Goal: Information Seeking & Learning: Find specific fact

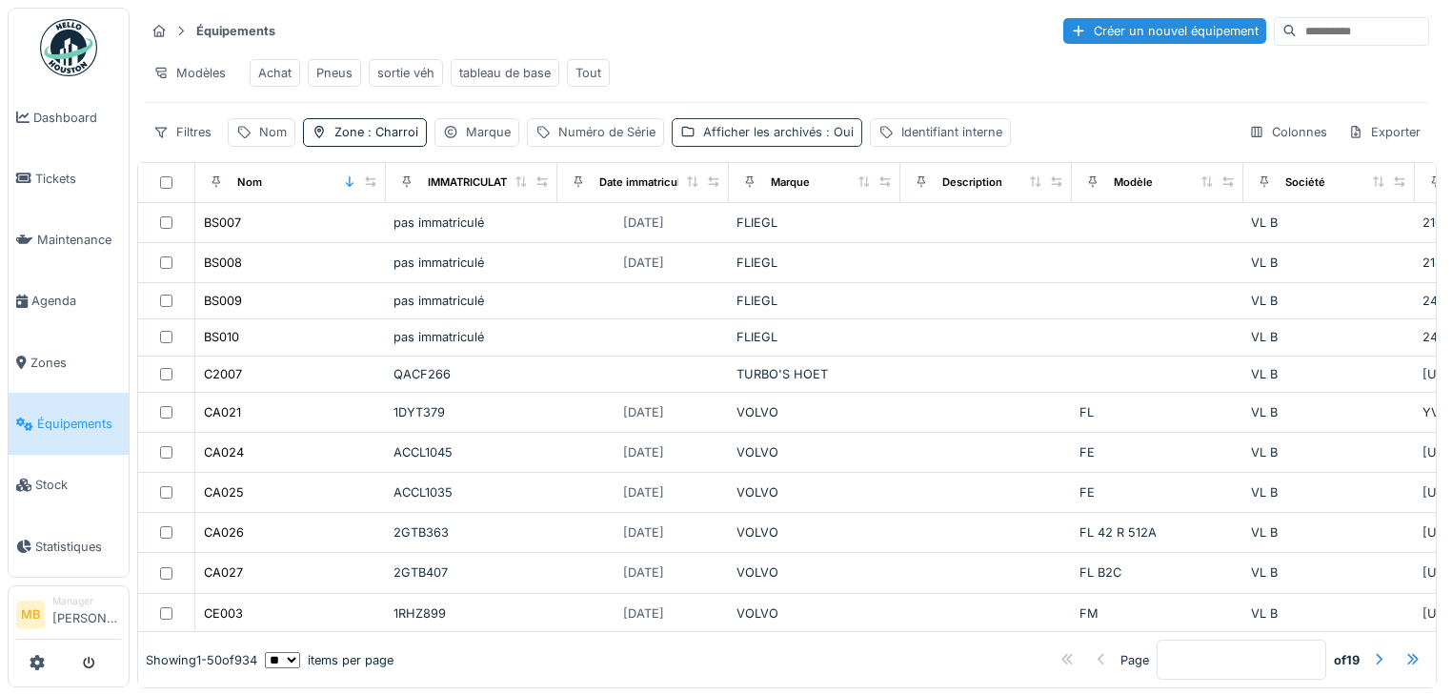
click at [822, 139] on span ": Oui" at bounding box center [837, 132] width 31 height 14
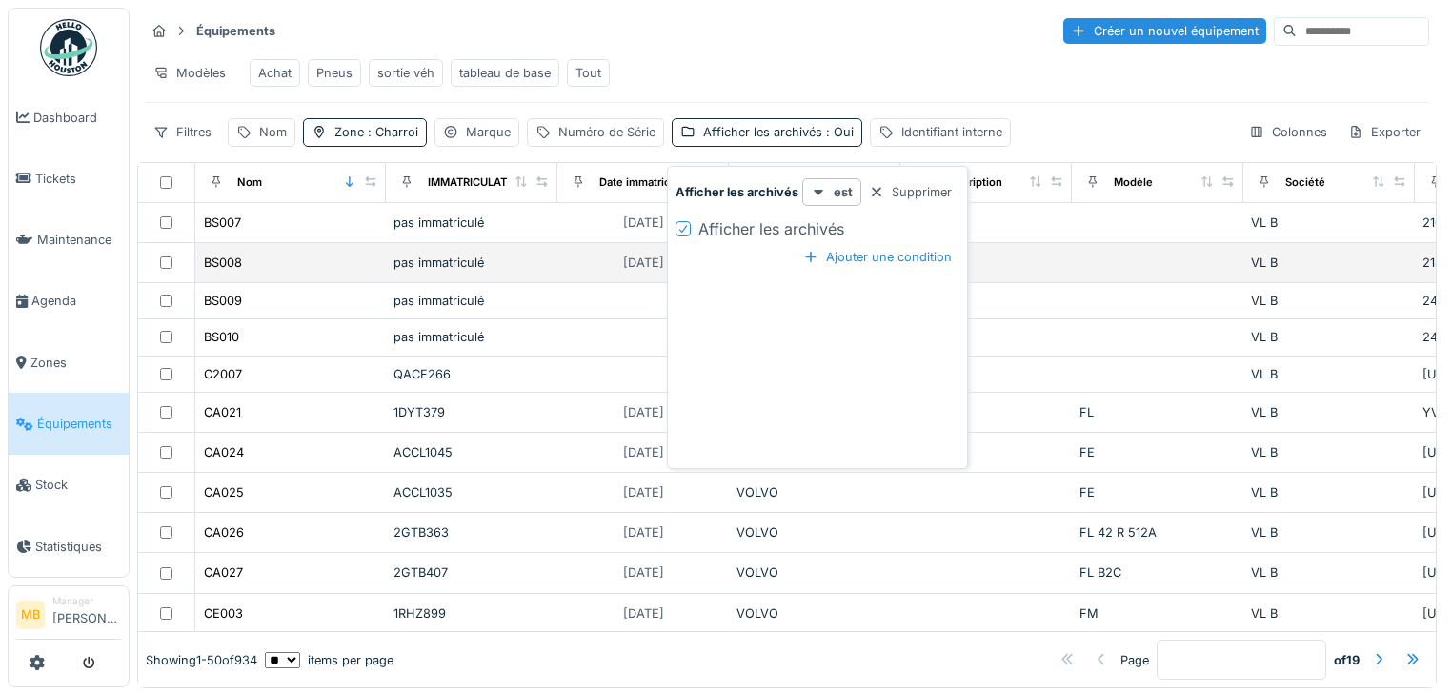
click at [466, 271] on div "pas immatriculé" at bounding box center [472, 262] width 156 height 18
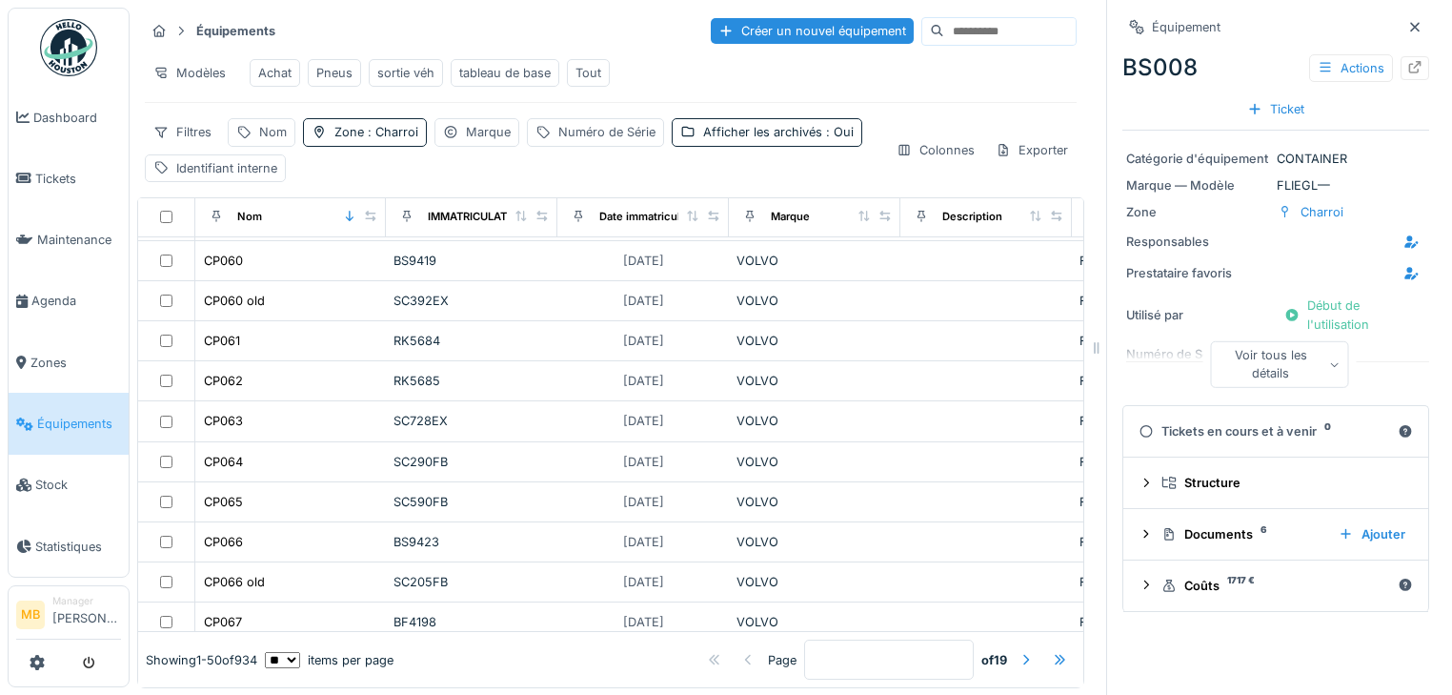
scroll to position [1075, 0]
click at [736, 146] on div "Afficher les archivés : Oui" at bounding box center [767, 132] width 191 height 28
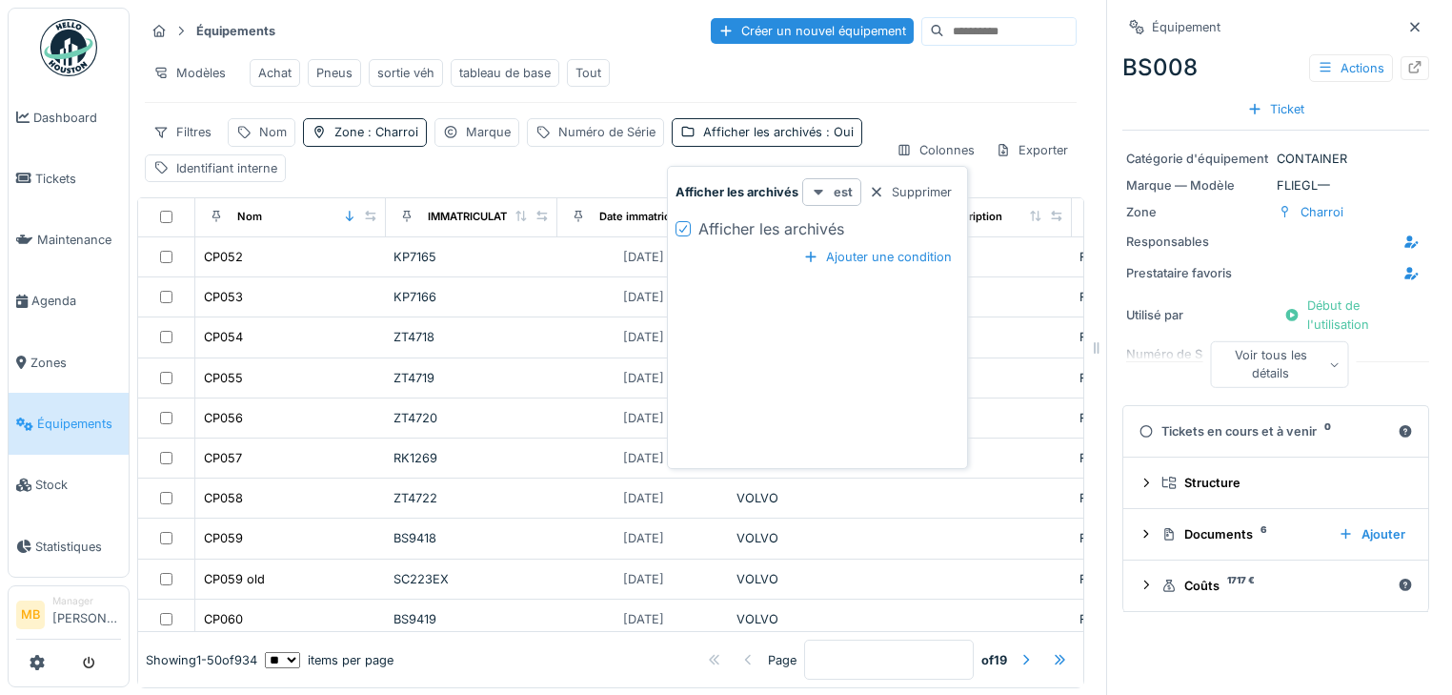
click at [819, 193] on icon at bounding box center [818, 192] width 15 height 12
click at [824, 192] on icon at bounding box center [818, 192] width 15 height 12
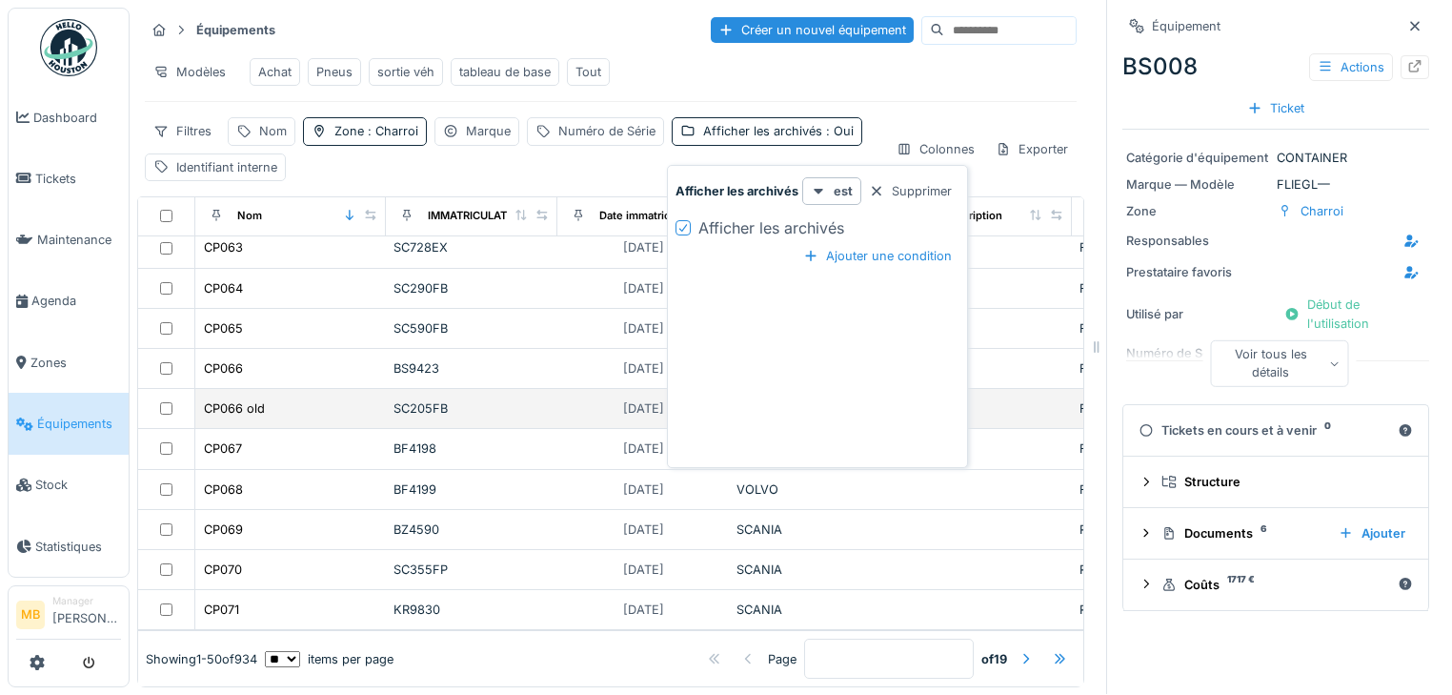
scroll to position [12, 0]
click at [537, 399] on div "SC205FB" at bounding box center [472, 408] width 156 height 18
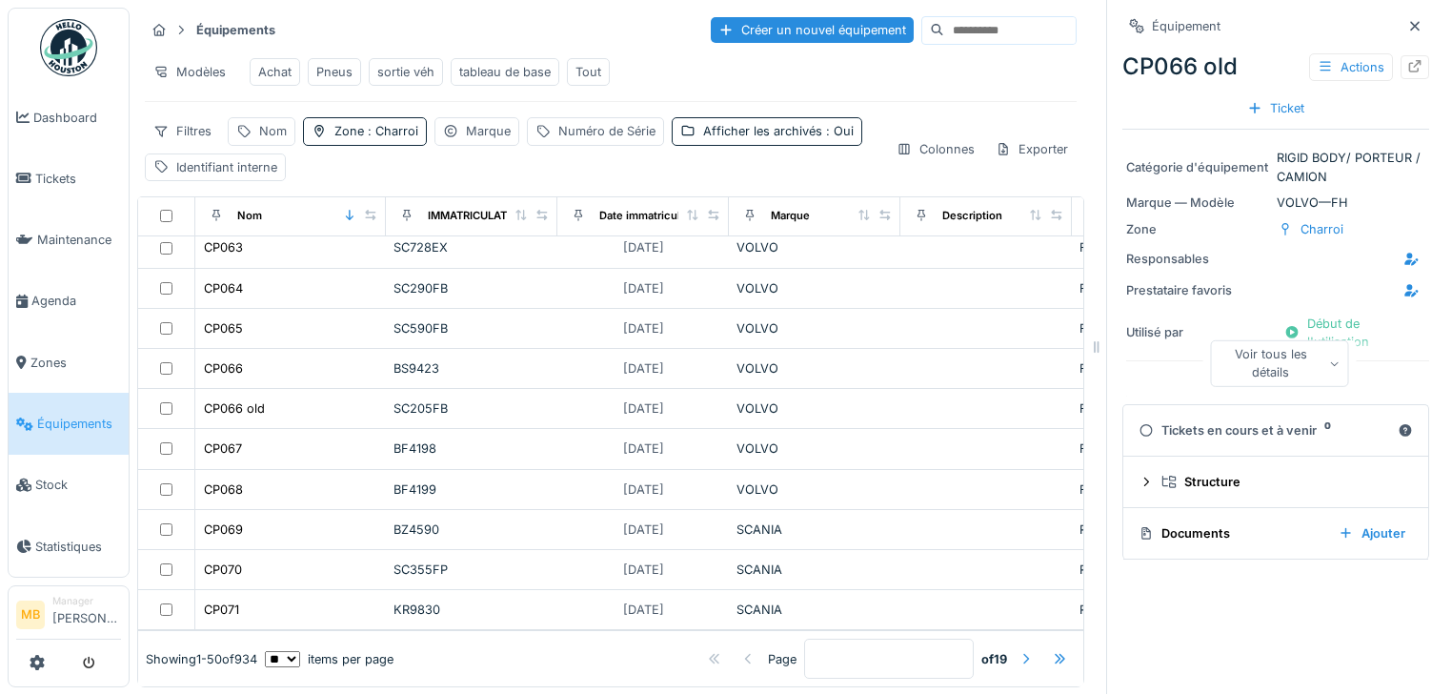
click at [1019, 650] on div at bounding box center [1026, 659] width 15 height 18
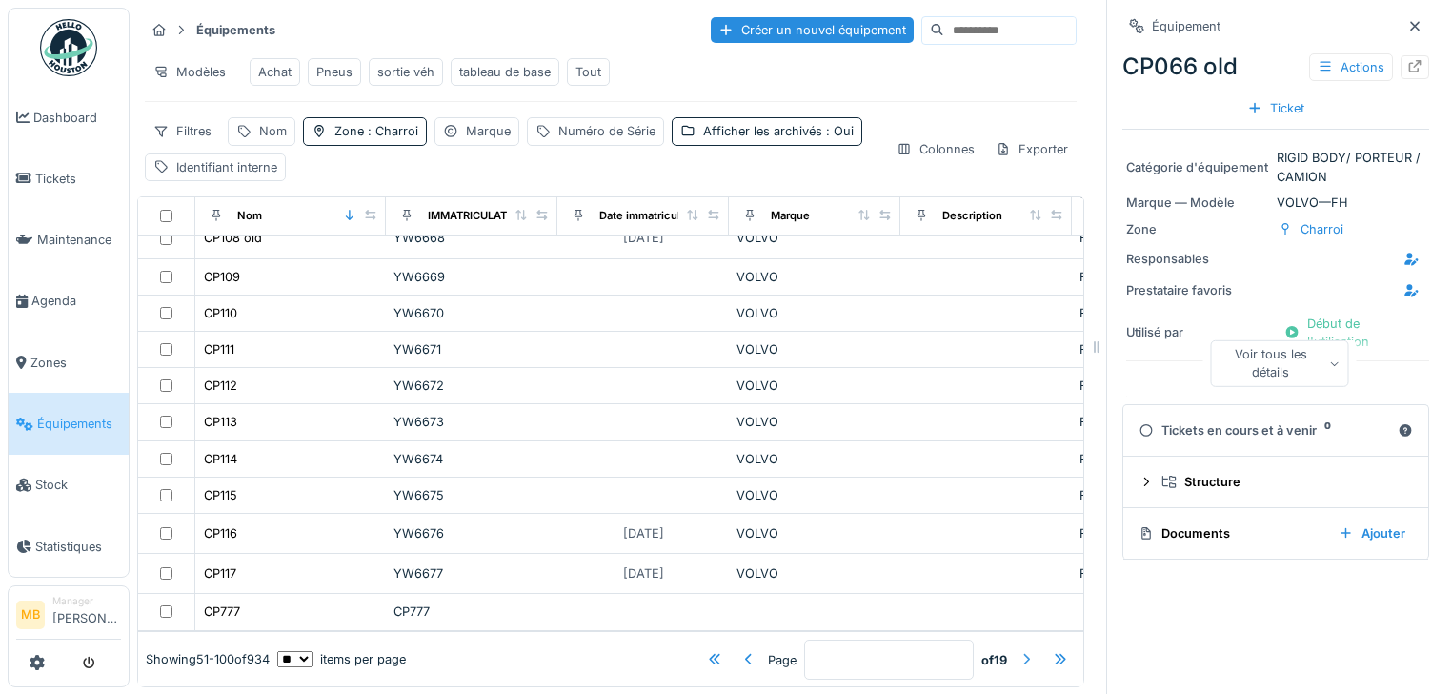
scroll to position [1589, 0]
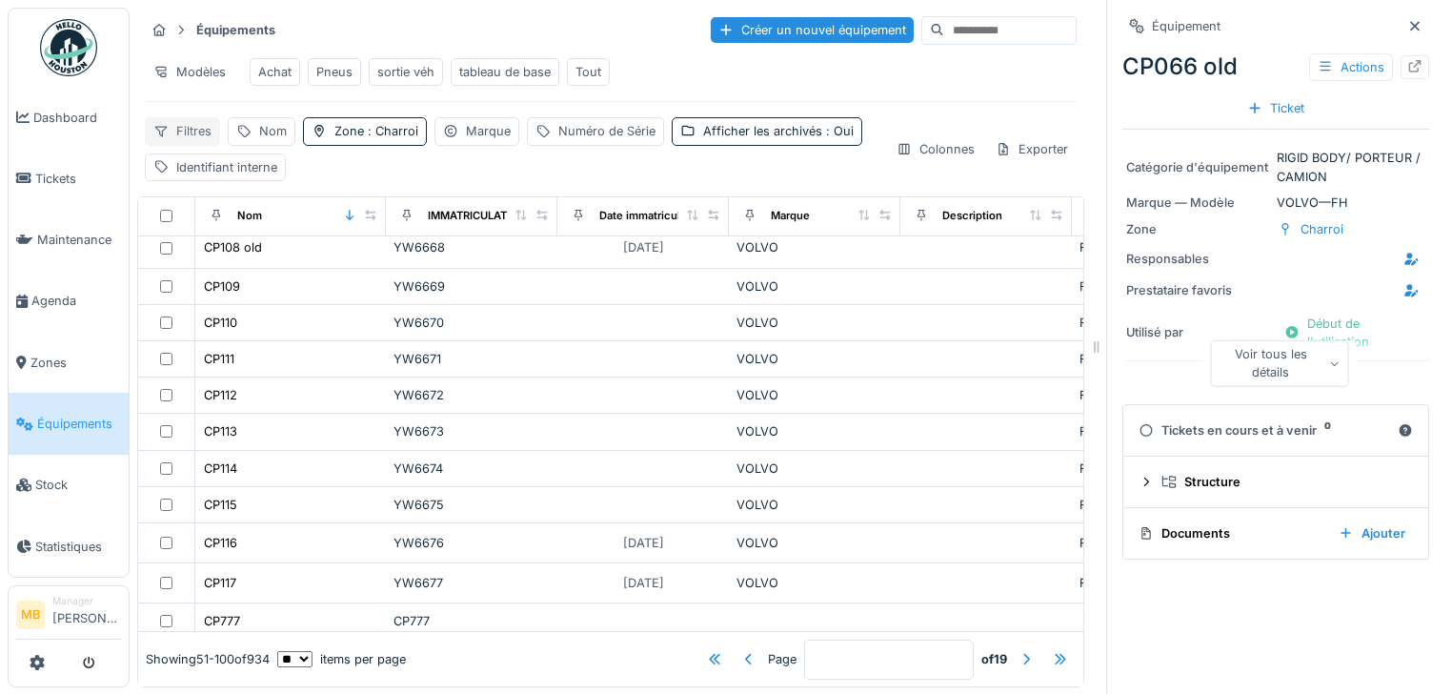
click at [193, 131] on div "Filtres" at bounding box center [182, 131] width 75 height 28
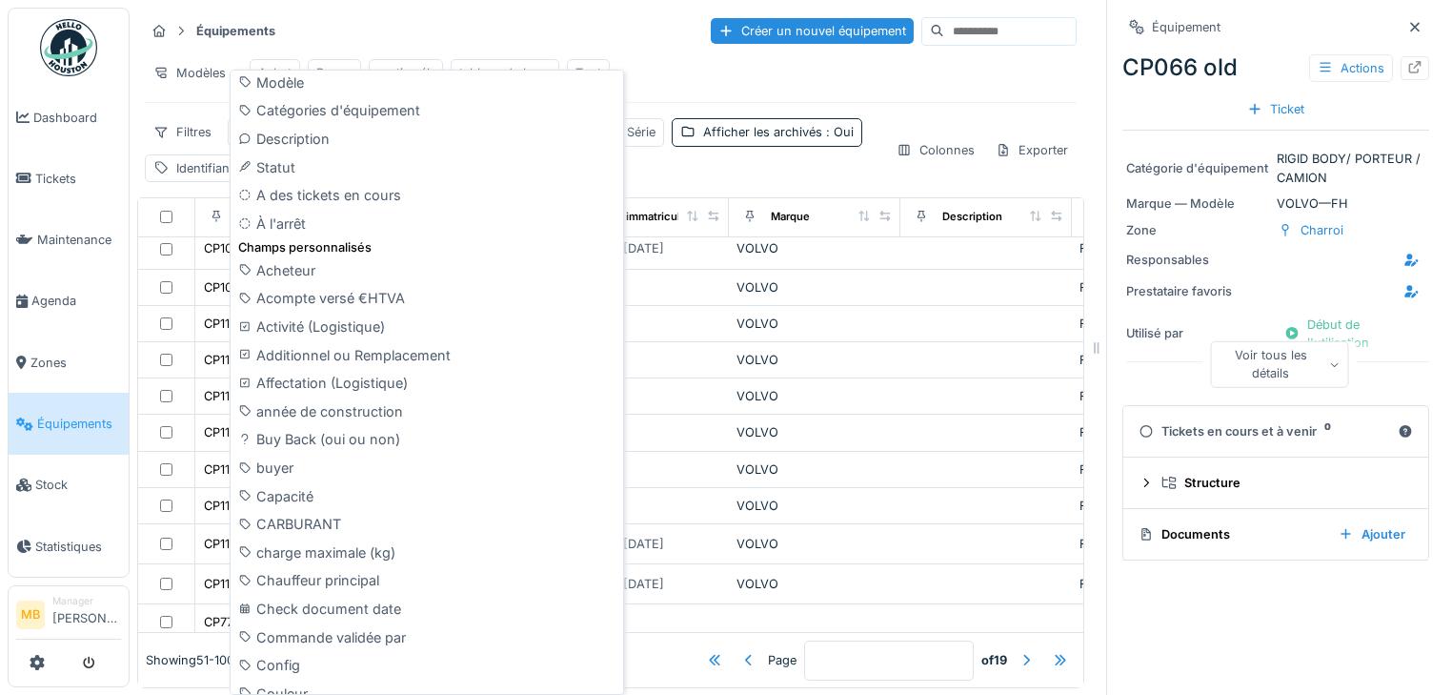
scroll to position [0, 0]
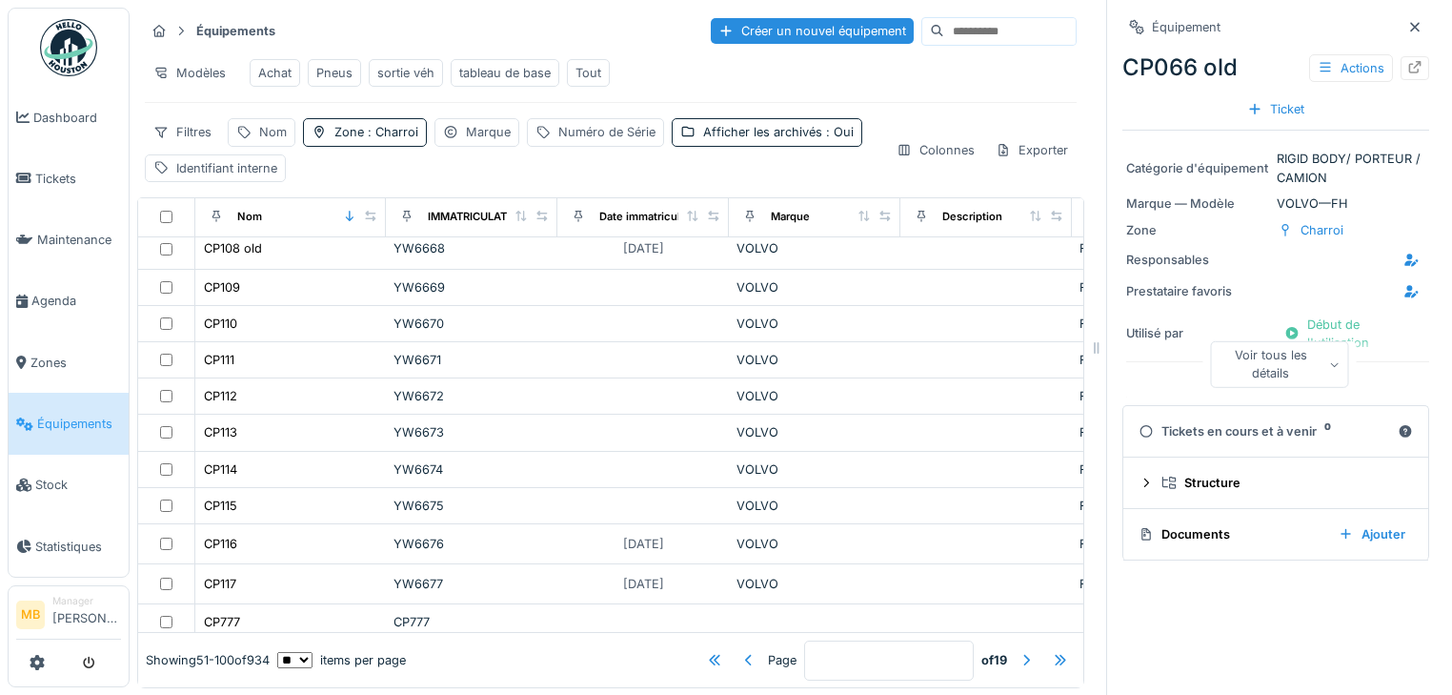
click at [179, 116] on div "Équipements Créer un nouvel équipement Modèles Achat Pneus sortie véh tableau d…" at bounding box center [610, 99] width 947 height 182
click at [160, 138] on icon at bounding box center [160, 132] width 15 height 12
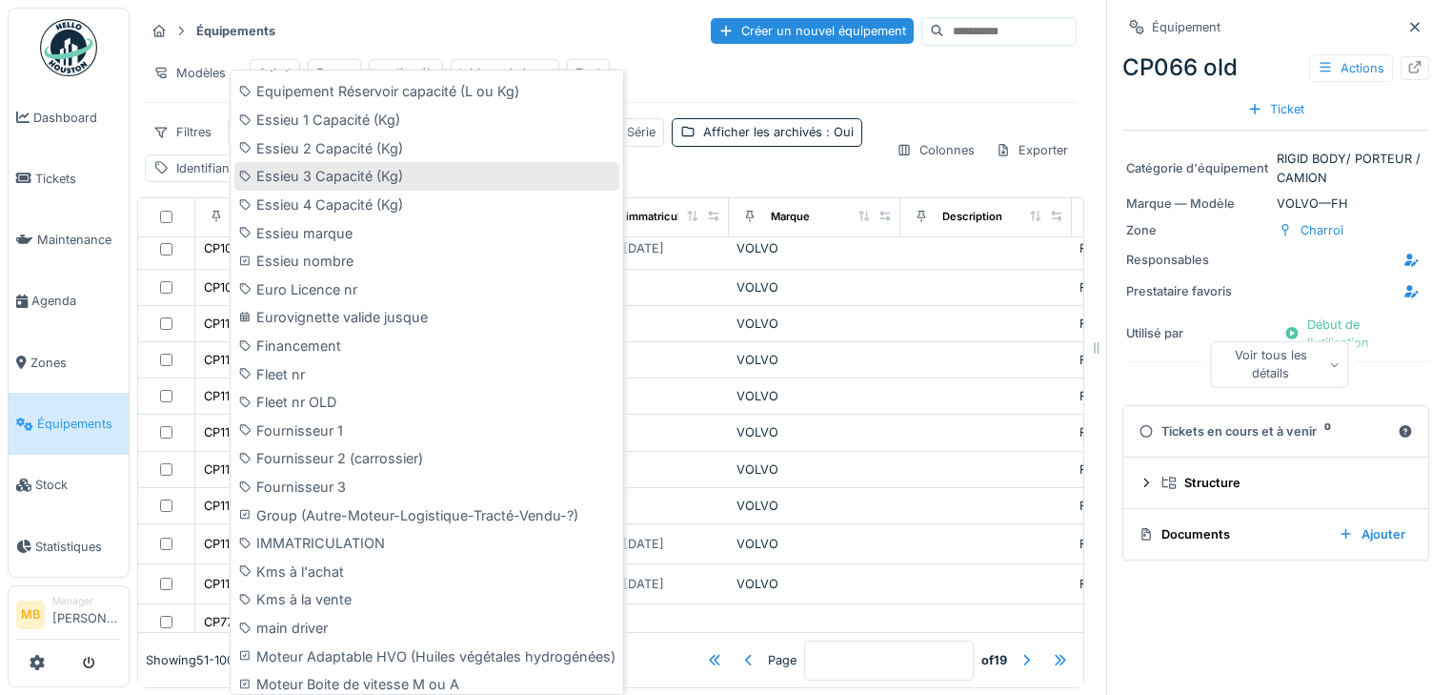
scroll to position [1525, 0]
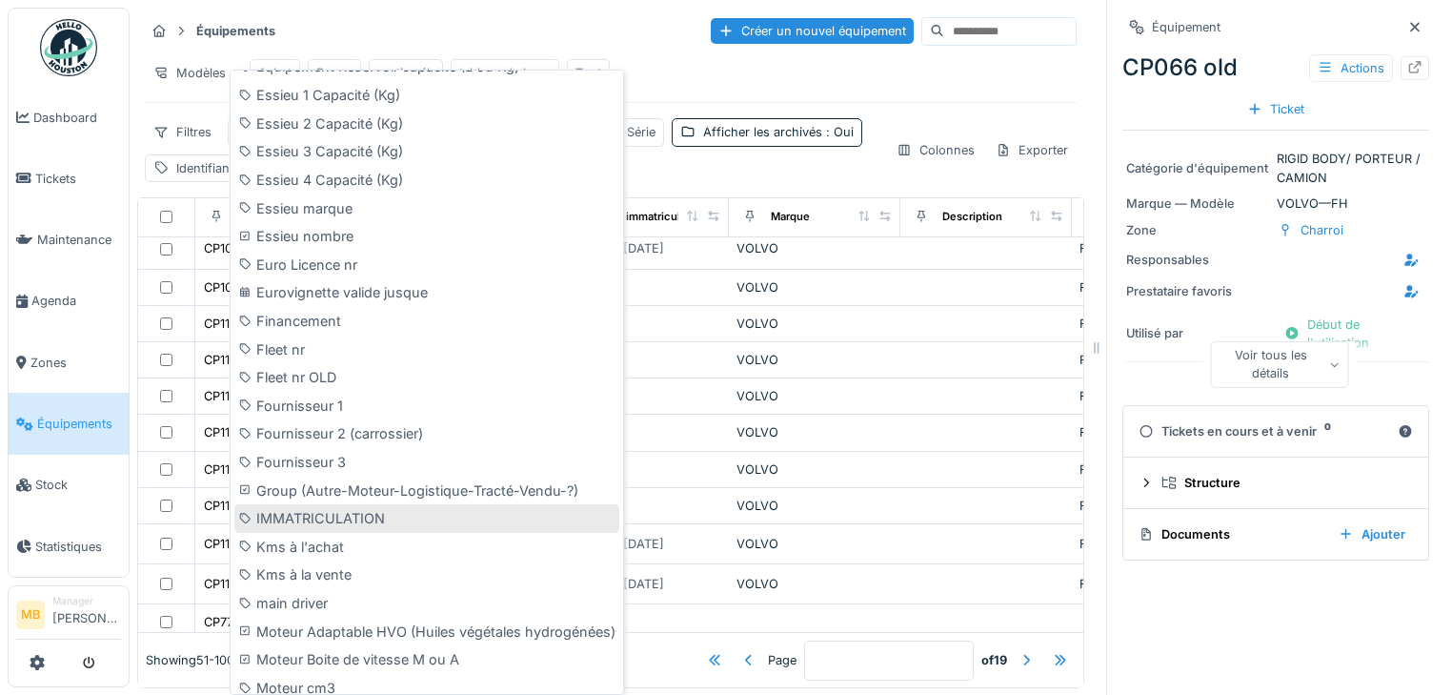
click at [351, 516] on div "IMMATRICULATION" at bounding box center [426, 518] width 385 height 29
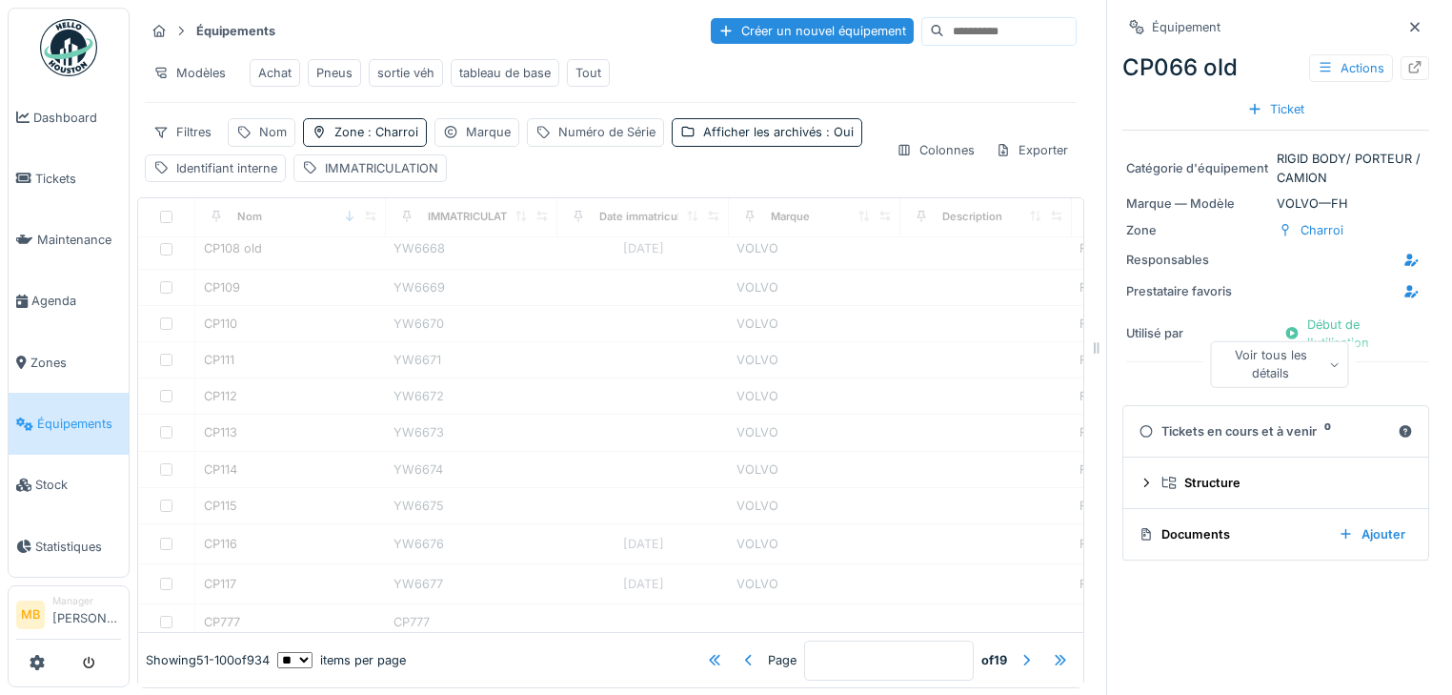
type input "*"
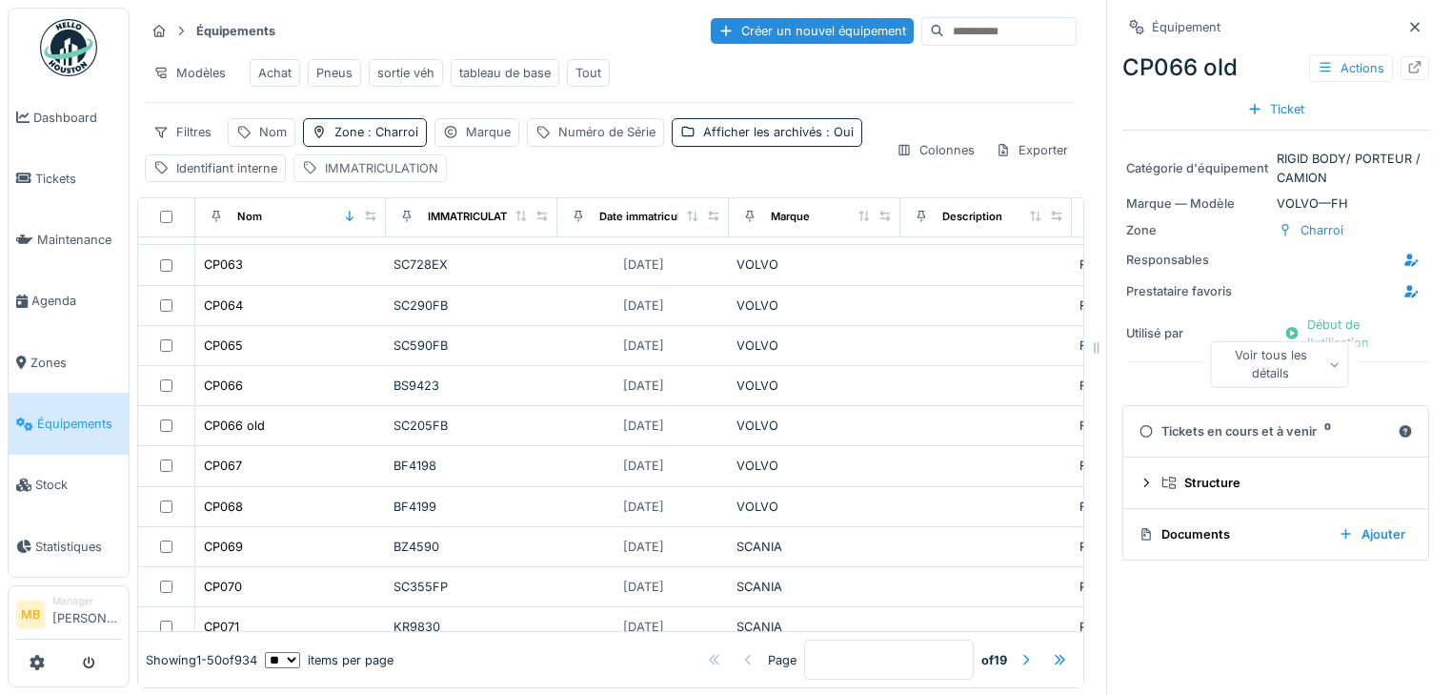
click at [392, 177] on div "IMMATRICULATION" at bounding box center [381, 168] width 113 height 18
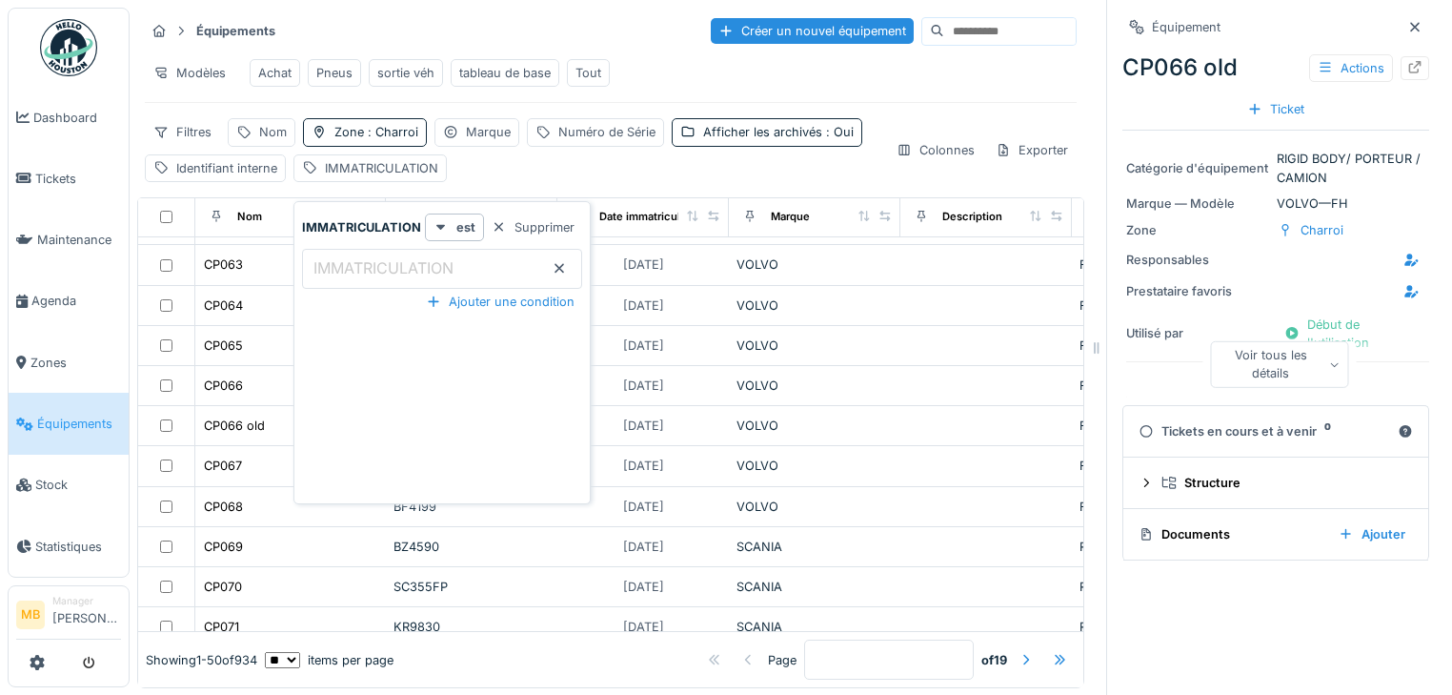
click at [347, 273] on label "IMMATRICULATION" at bounding box center [384, 267] width 148 height 23
click at [347, 273] on input "IMMATRICULATION" at bounding box center [442, 269] width 280 height 40
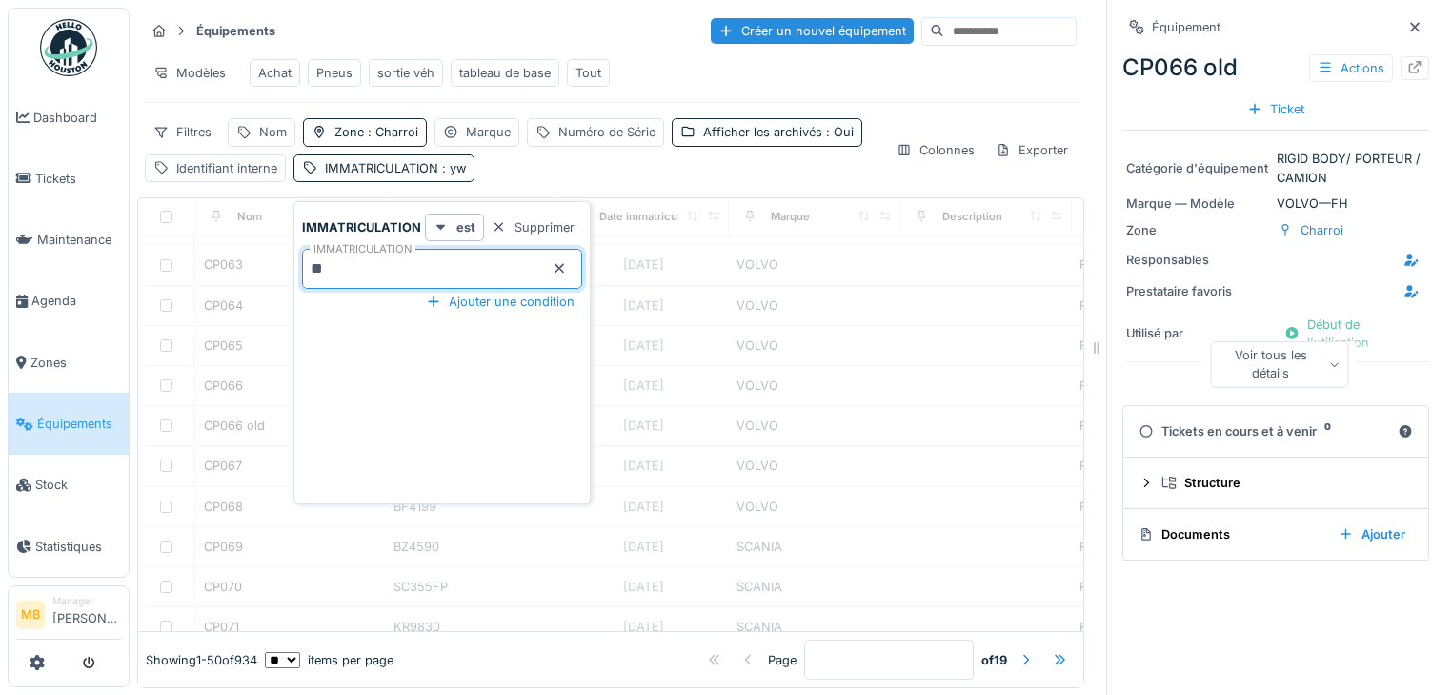
scroll to position [87, 0]
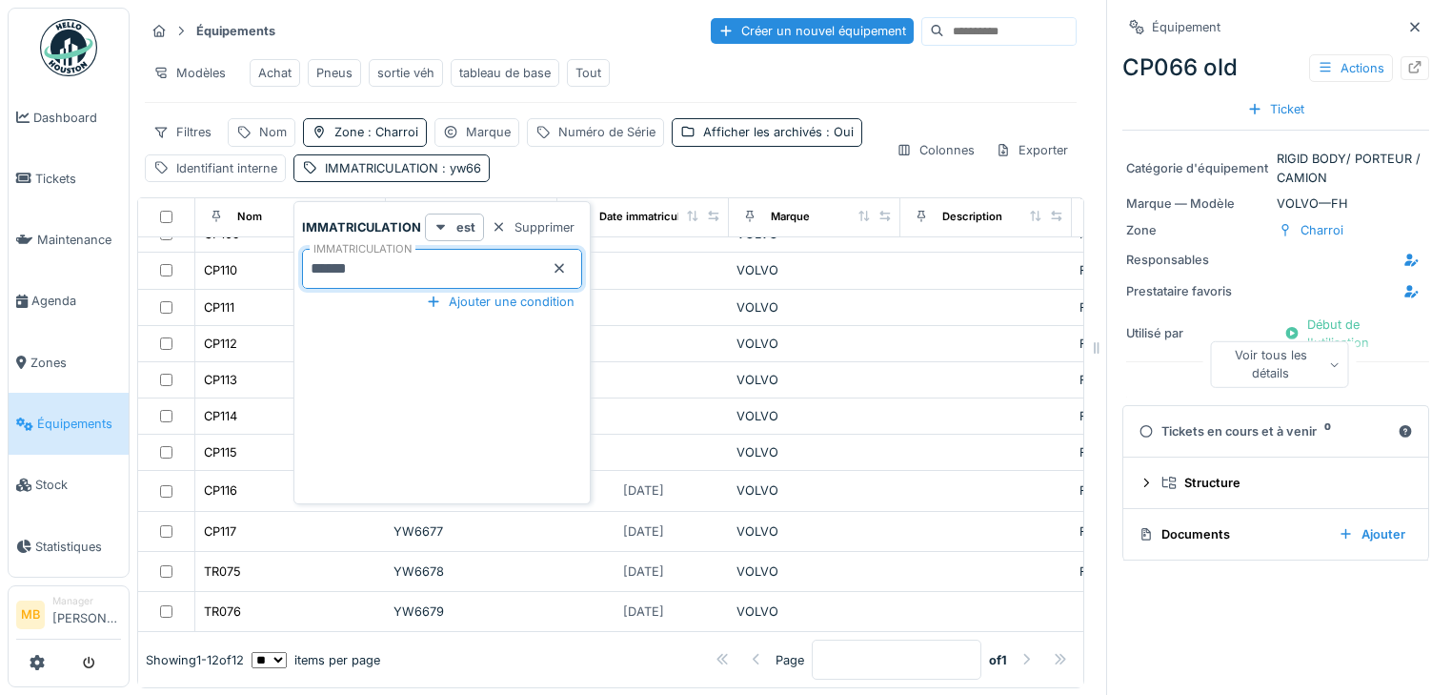
type input "******"
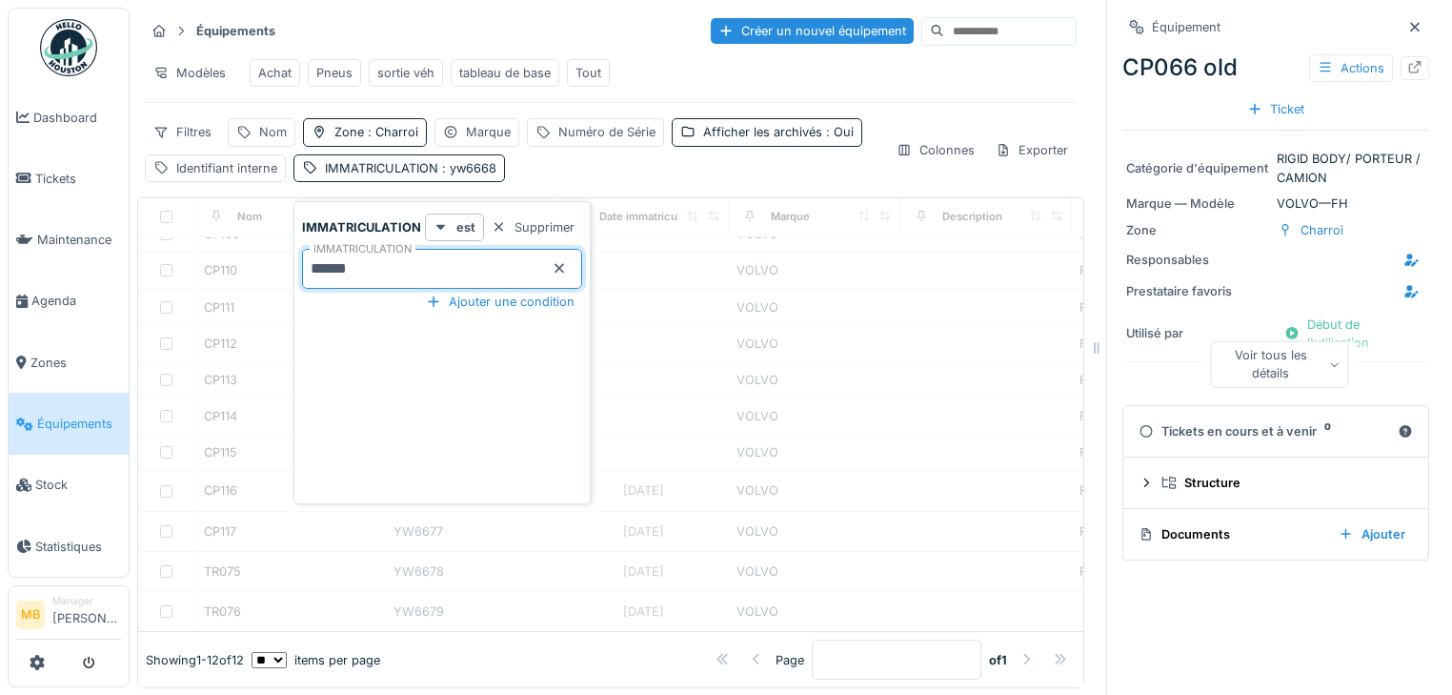
scroll to position [0, 0]
click at [194, 334] on div at bounding box center [610, 454] width 945 height 353
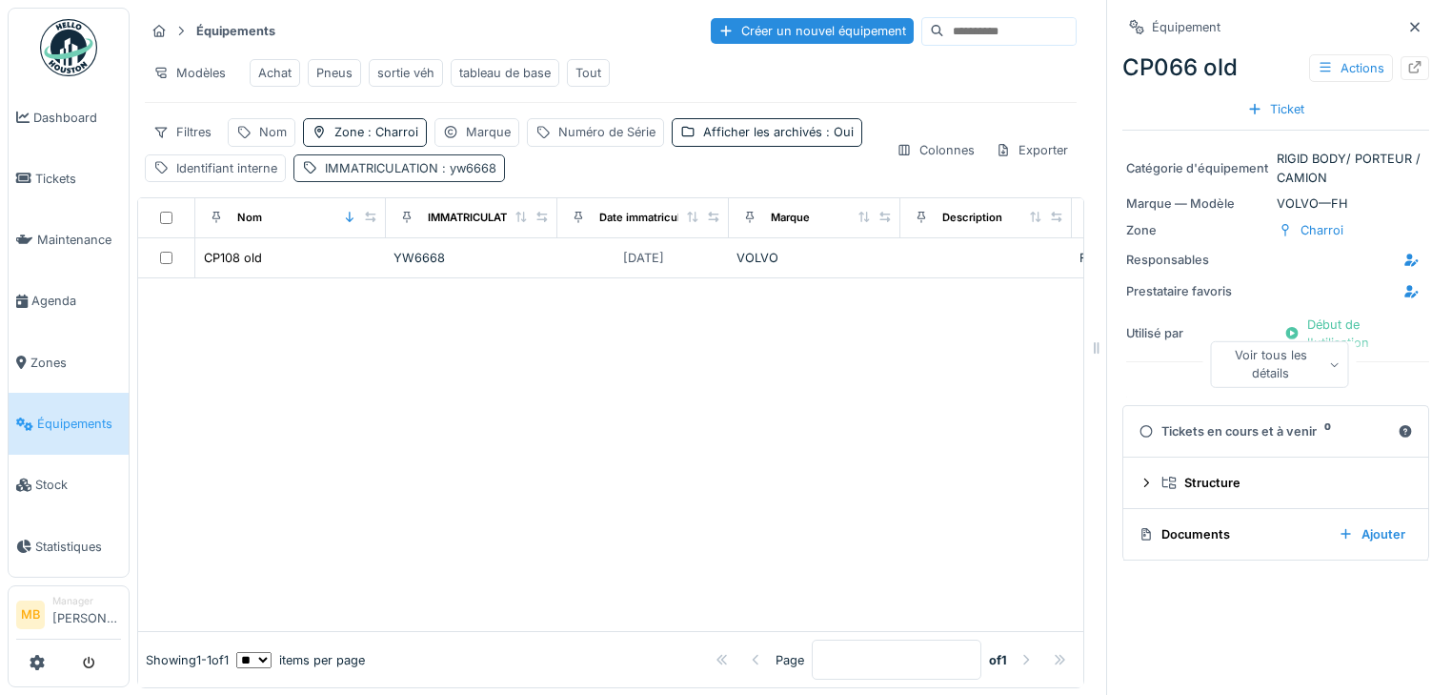
click at [453, 175] on span ": yw6668" at bounding box center [467, 168] width 58 height 14
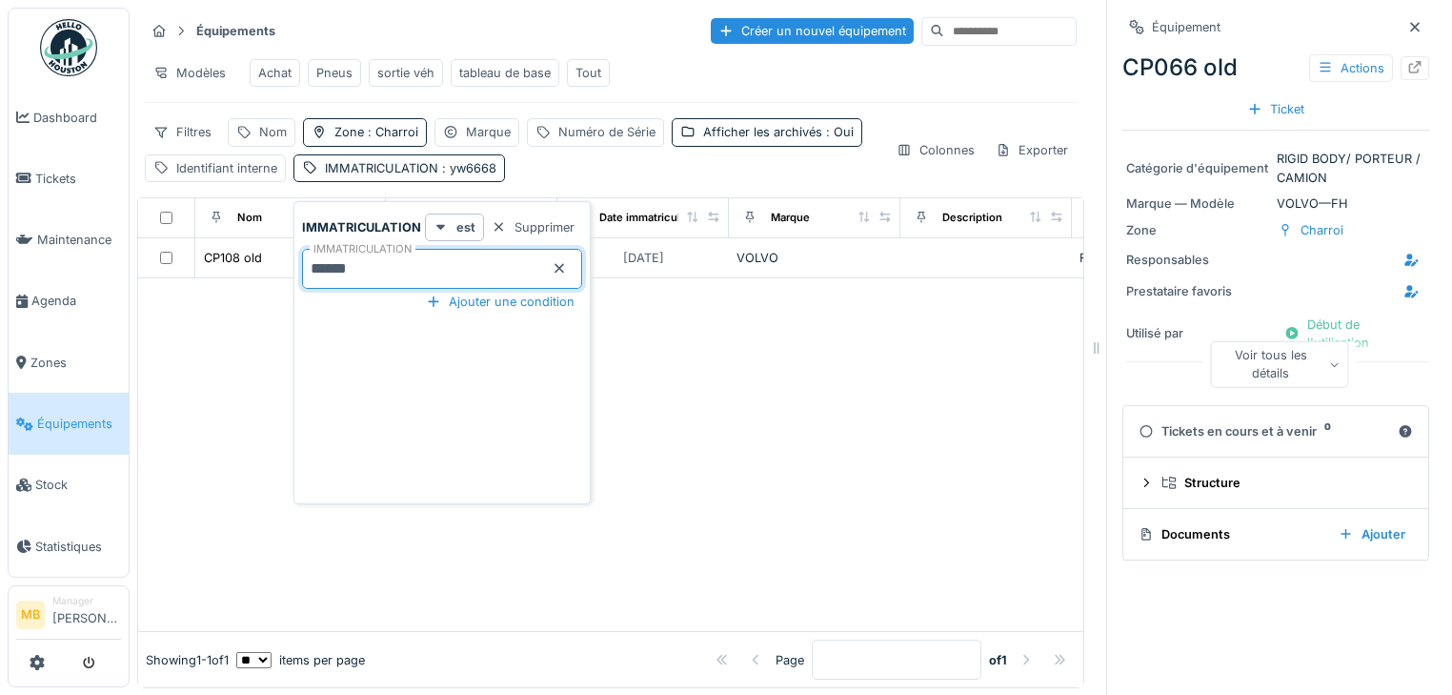
click at [565, 275] on input "******" at bounding box center [442, 269] width 280 height 40
click at [556, 269] on icon at bounding box center [560, 269] width 10 height 10
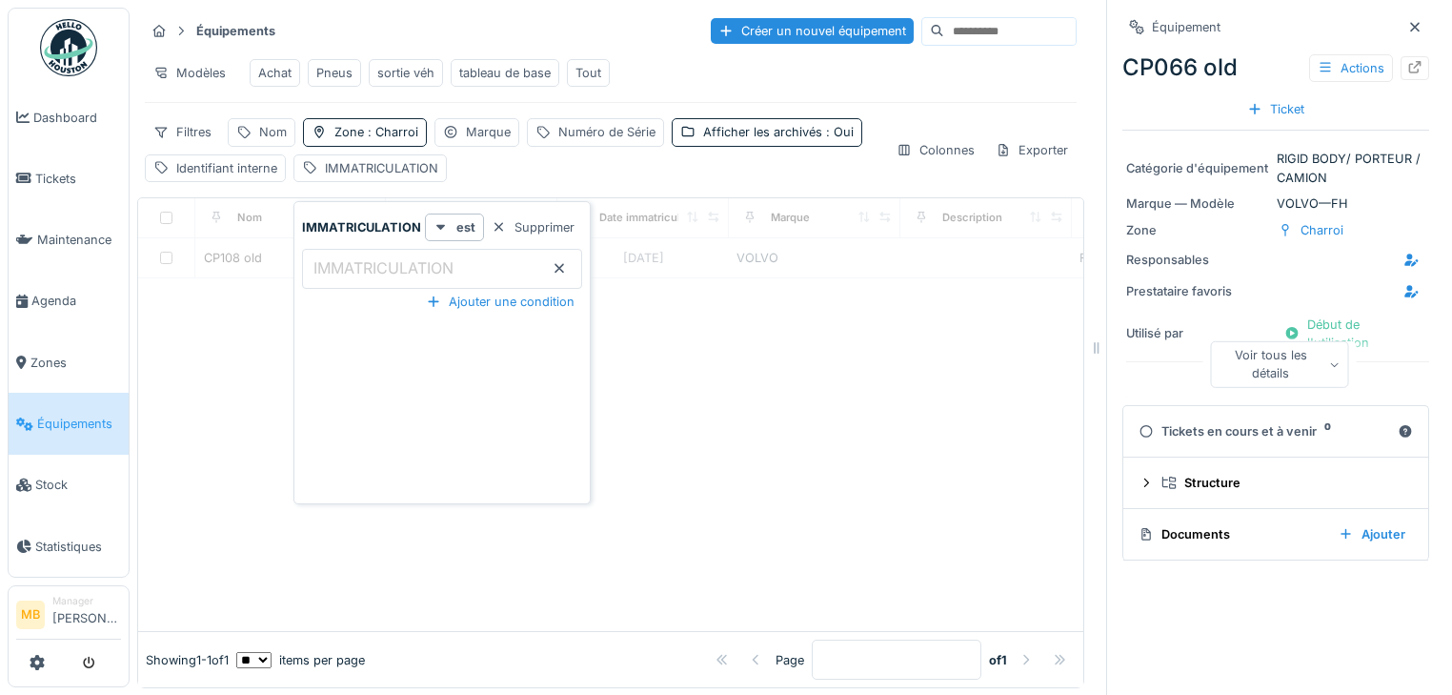
click at [212, 378] on div "Nom IMMATRICULATION Date immatriculation (1ere) Marque Description Modèle Socié…" at bounding box center [610, 443] width 947 height 492
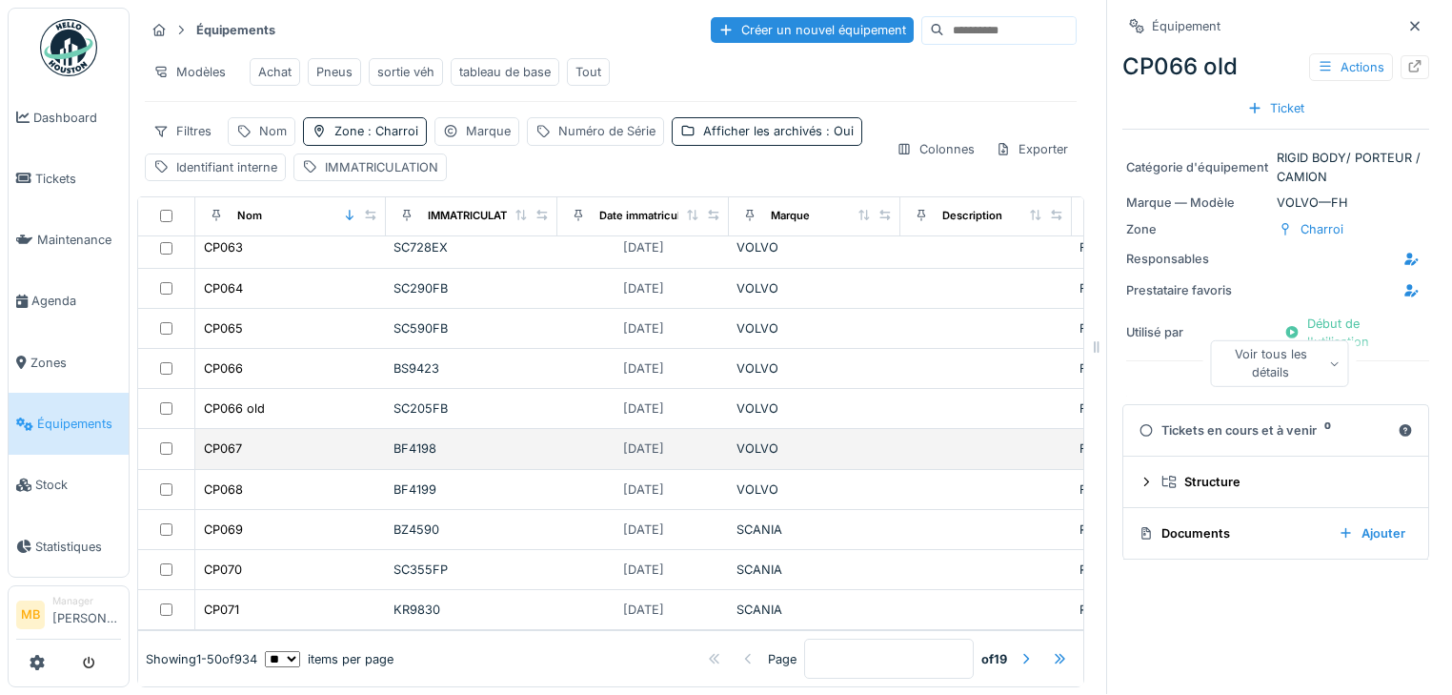
scroll to position [12, 0]
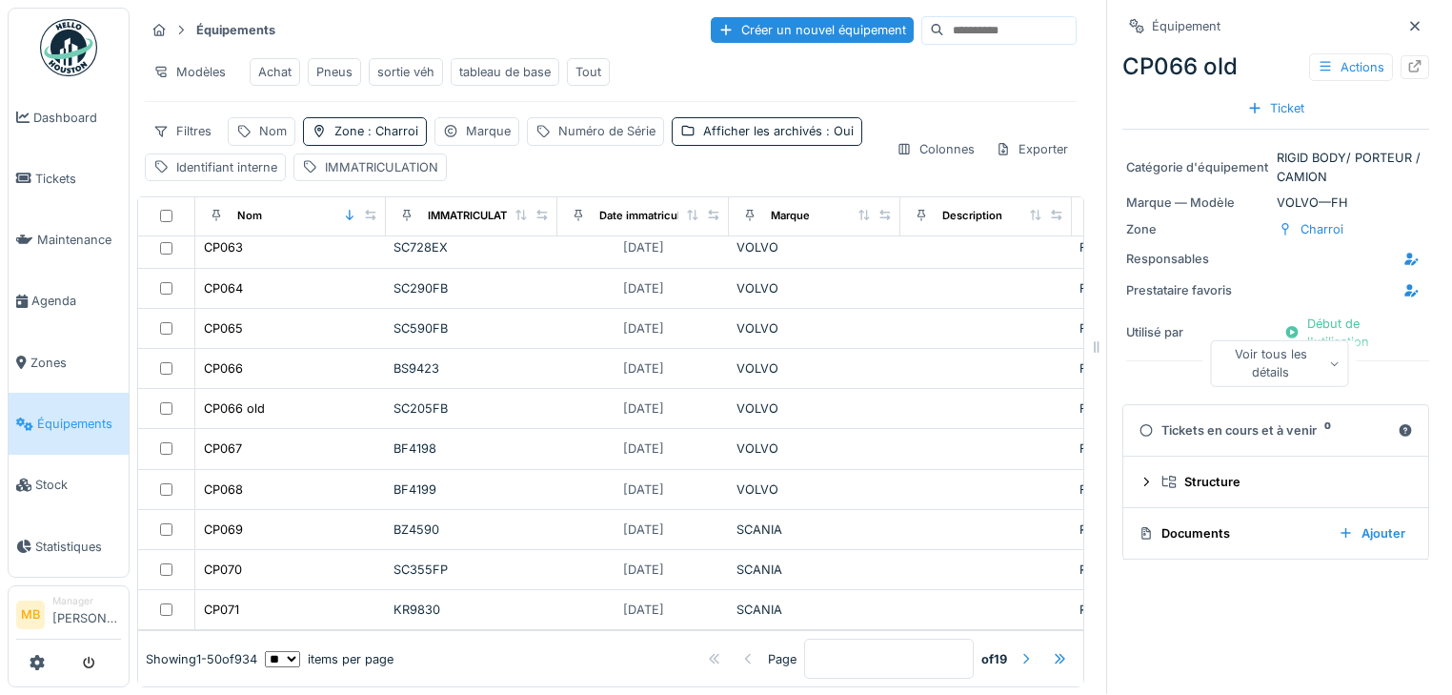
click at [1019, 650] on div at bounding box center [1026, 659] width 15 height 18
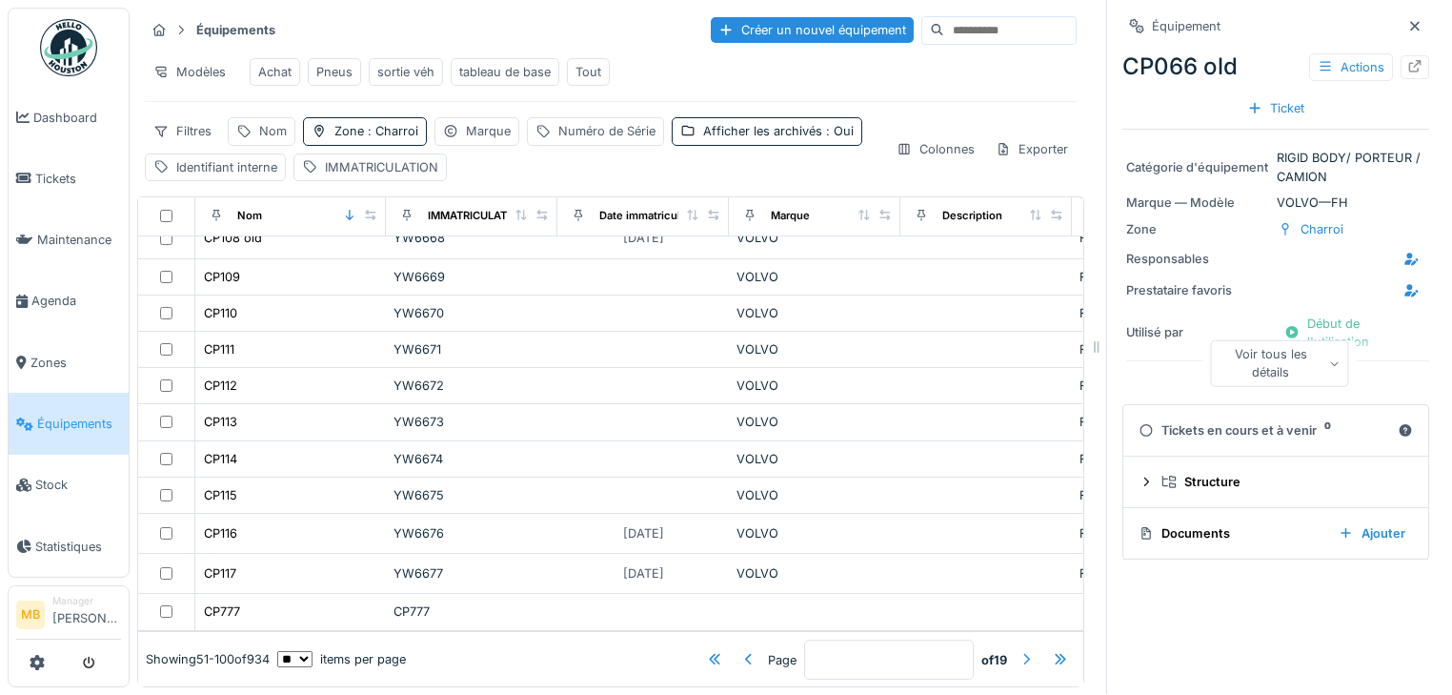
scroll to position [1589, 0]
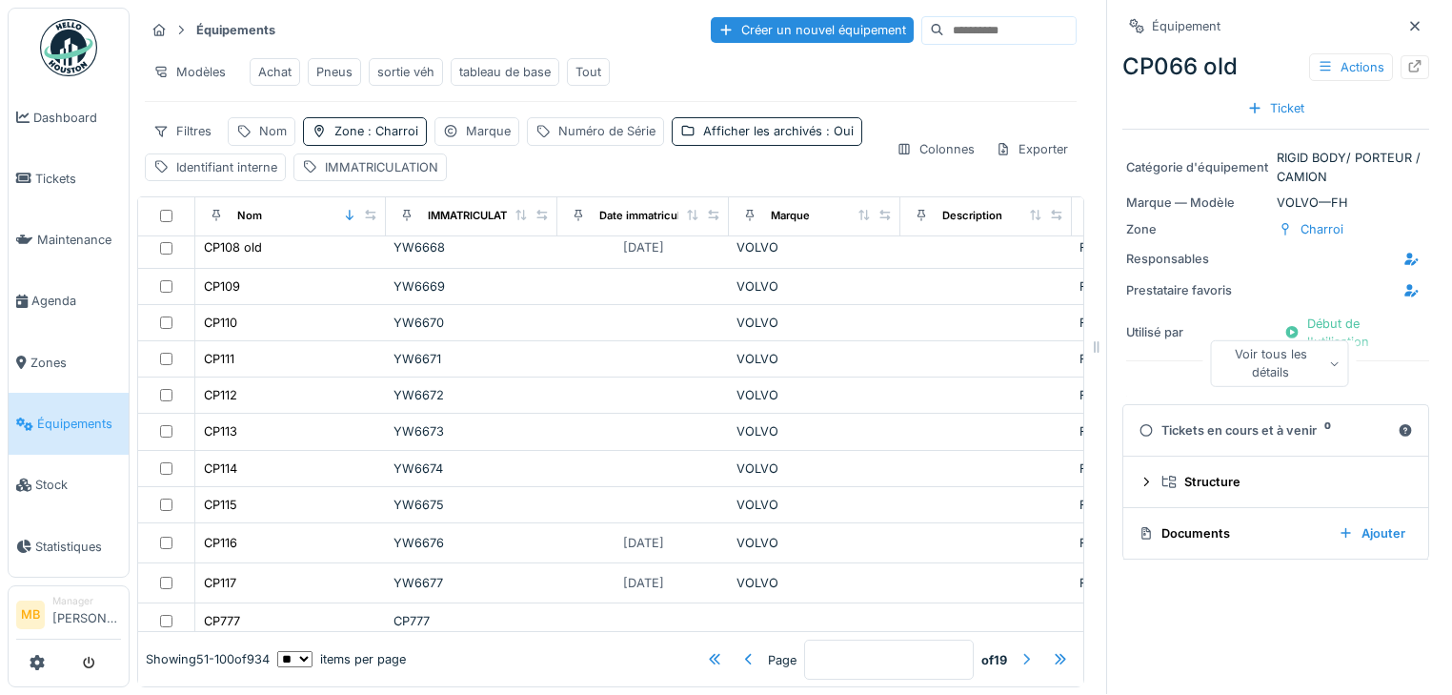
click at [1019, 650] on div at bounding box center [1026, 659] width 15 height 18
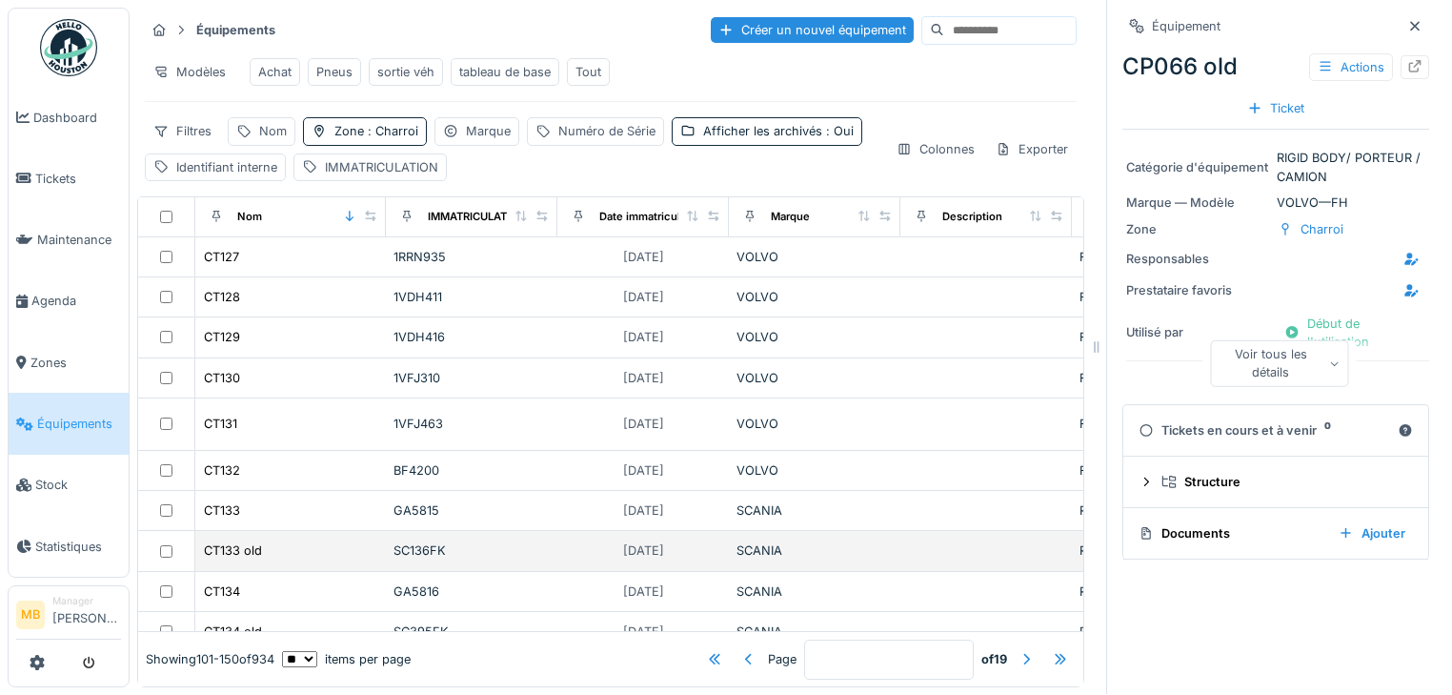
scroll to position [0, 0]
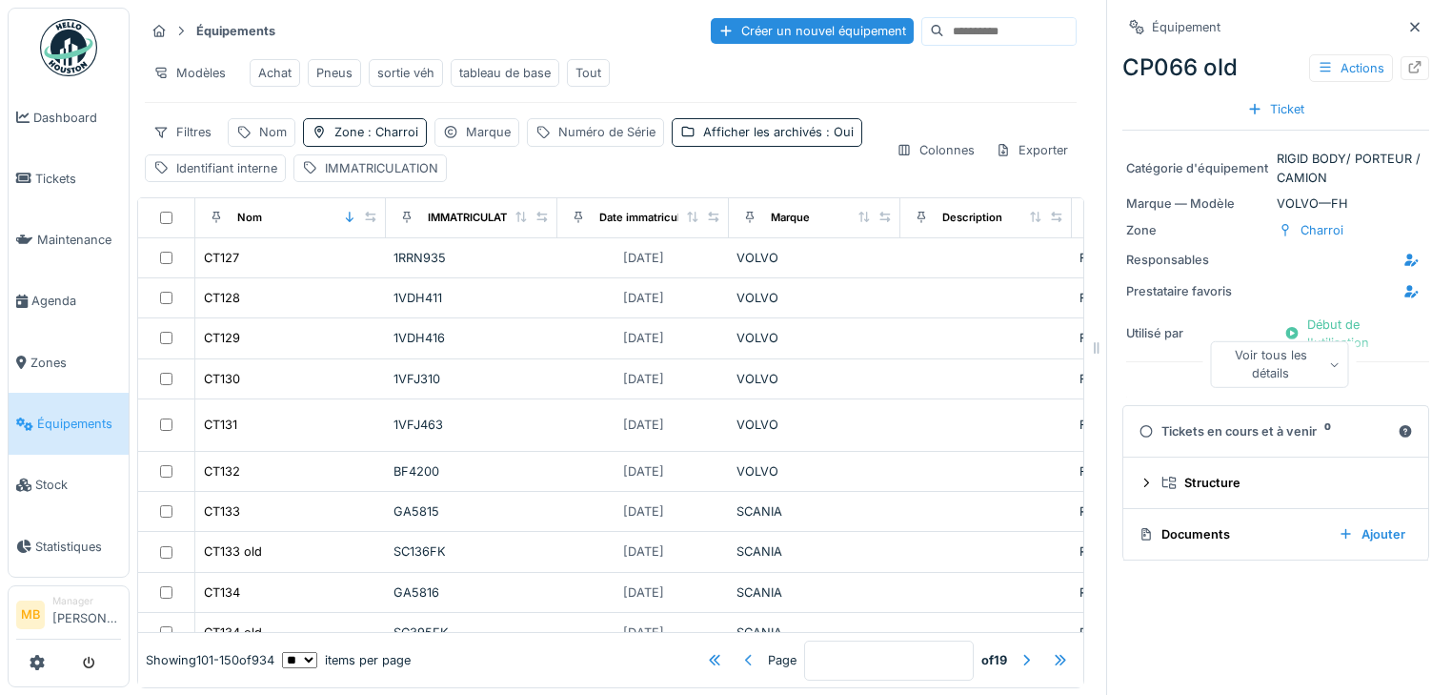
click at [741, 651] on div at bounding box center [748, 660] width 15 height 18
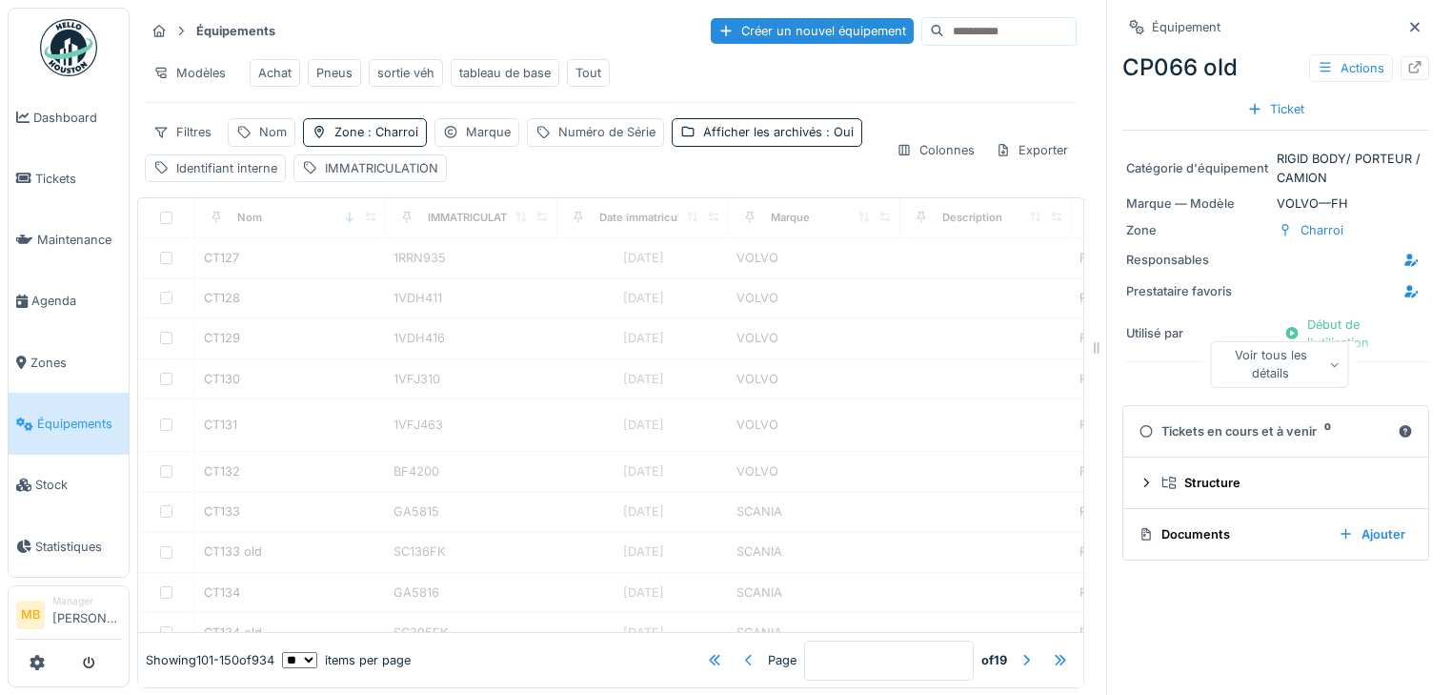
type input "*"
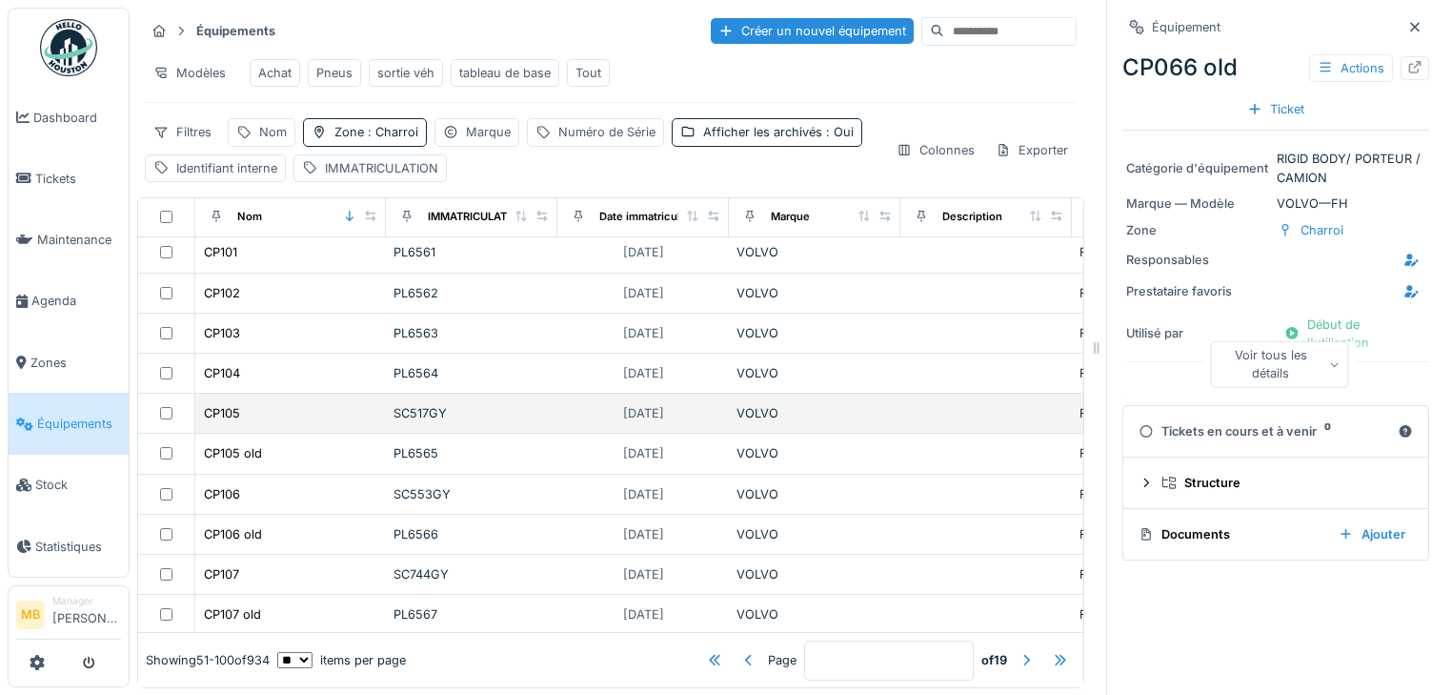
scroll to position [1220, 0]
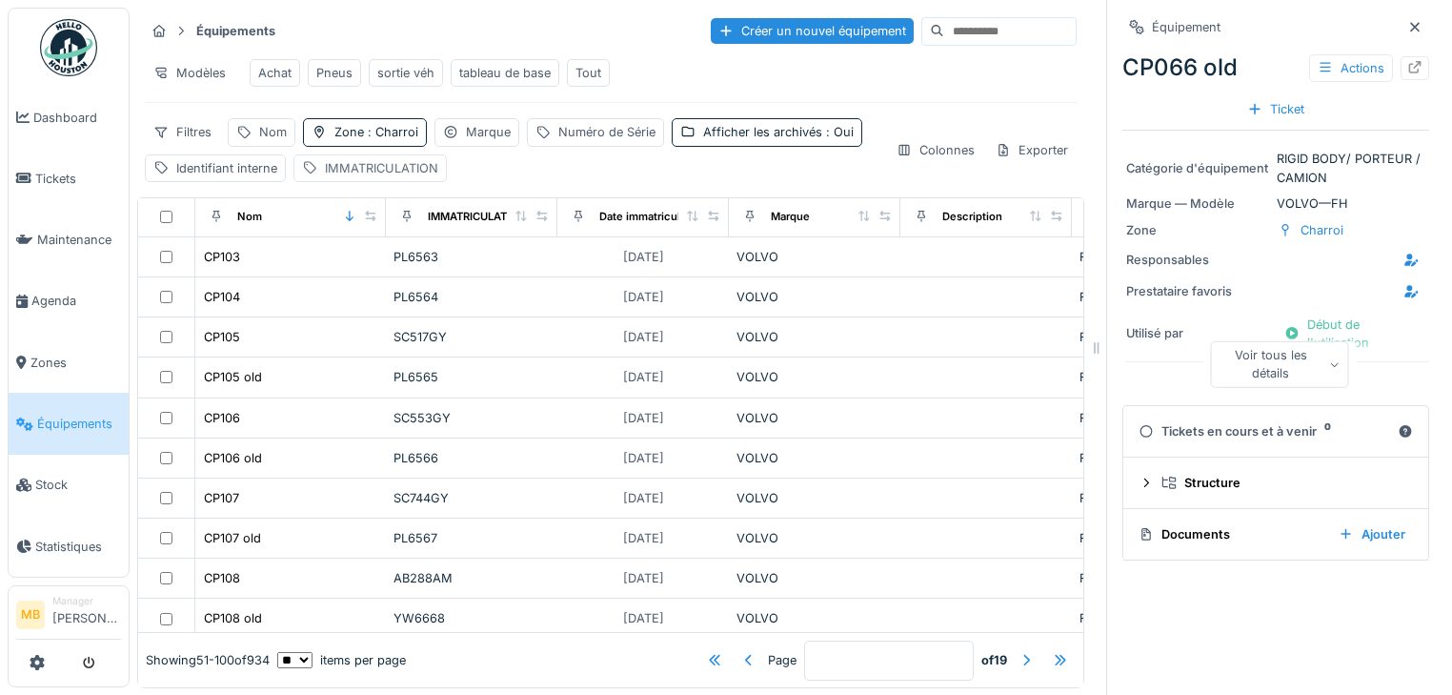
click at [382, 177] on div "IMMATRICULATION" at bounding box center [381, 168] width 113 height 18
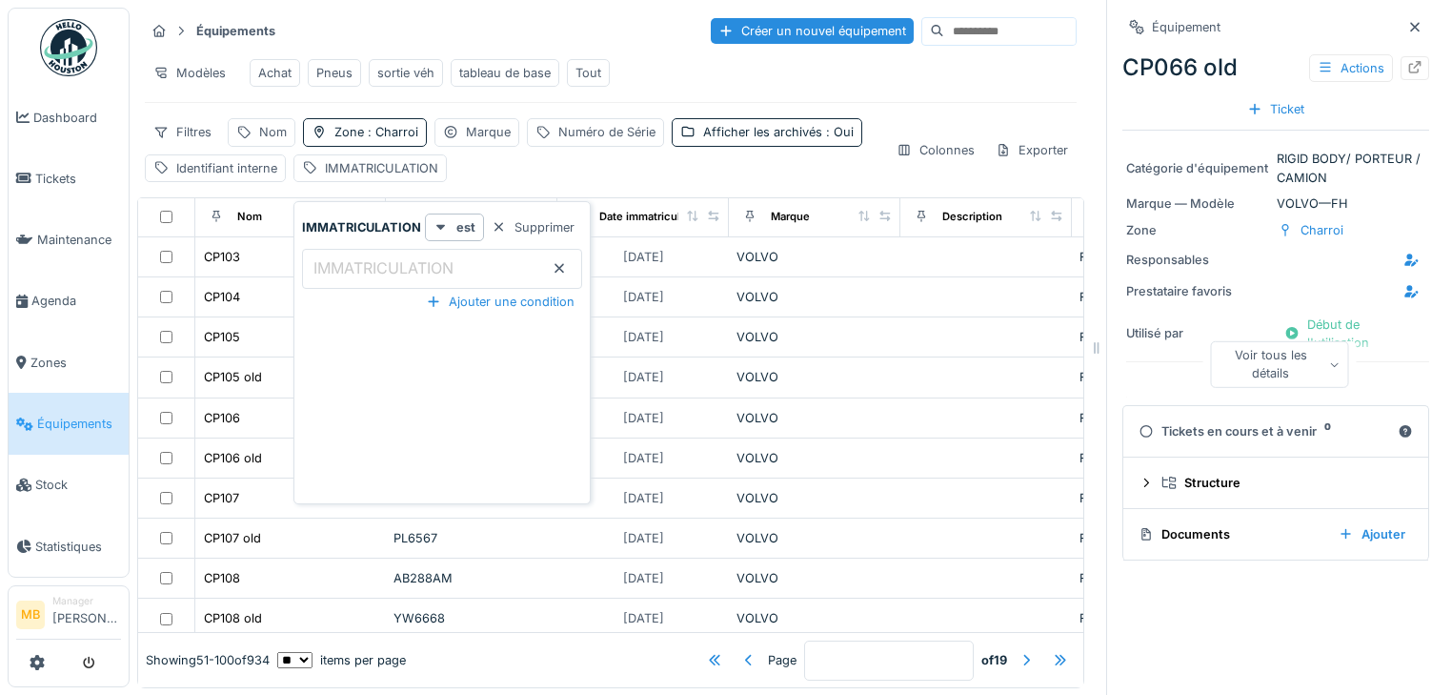
click at [358, 271] on label "IMMATRICULATION" at bounding box center [384, 267] width 148 height 23
click at [358, 271] on input "IMMATRICULATION" at bounding box center [442, 269] width 280 height 40
type input "**"
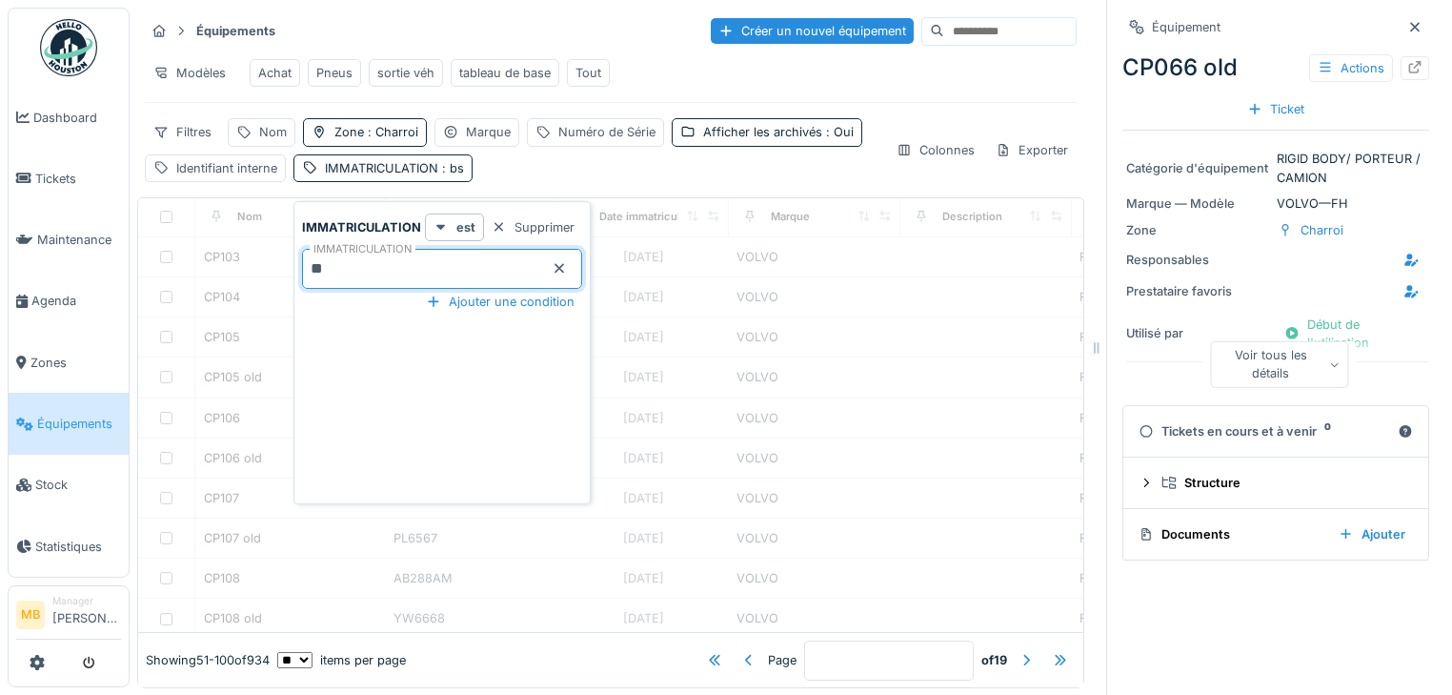
type input "*"
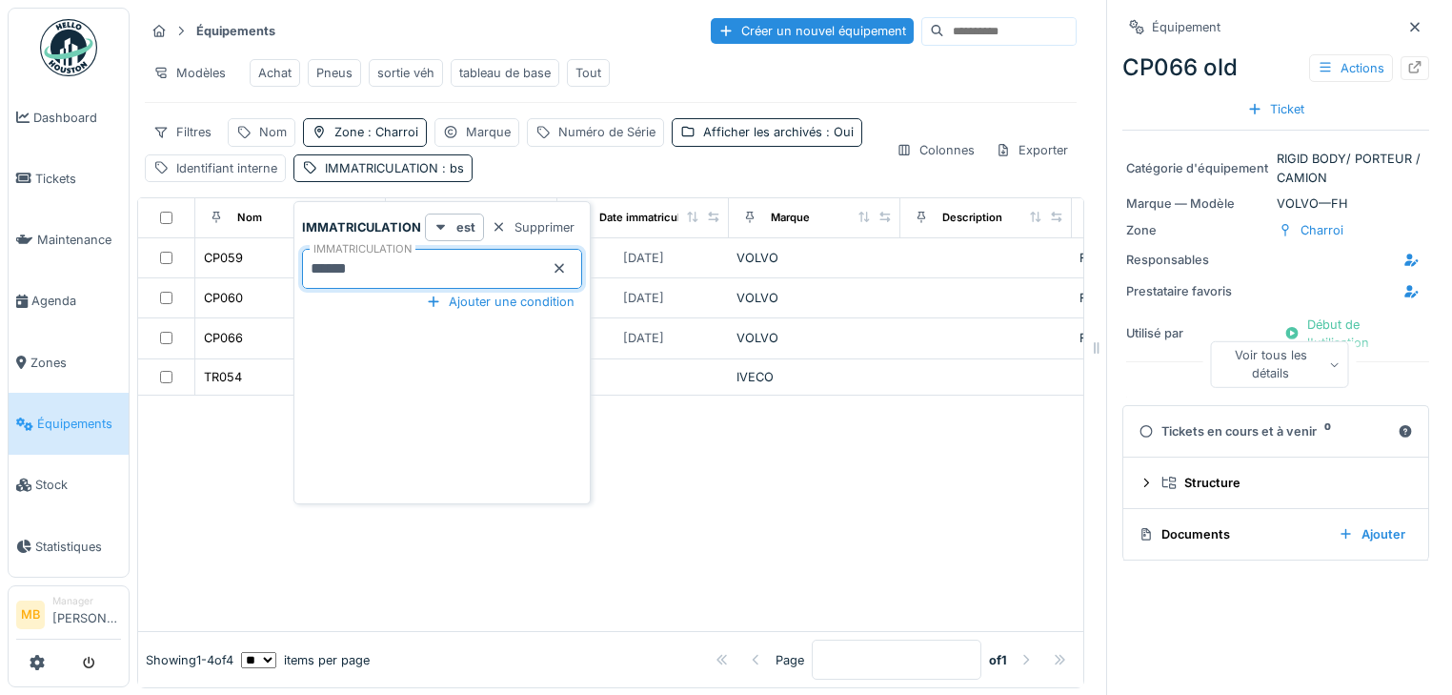
type input "******"
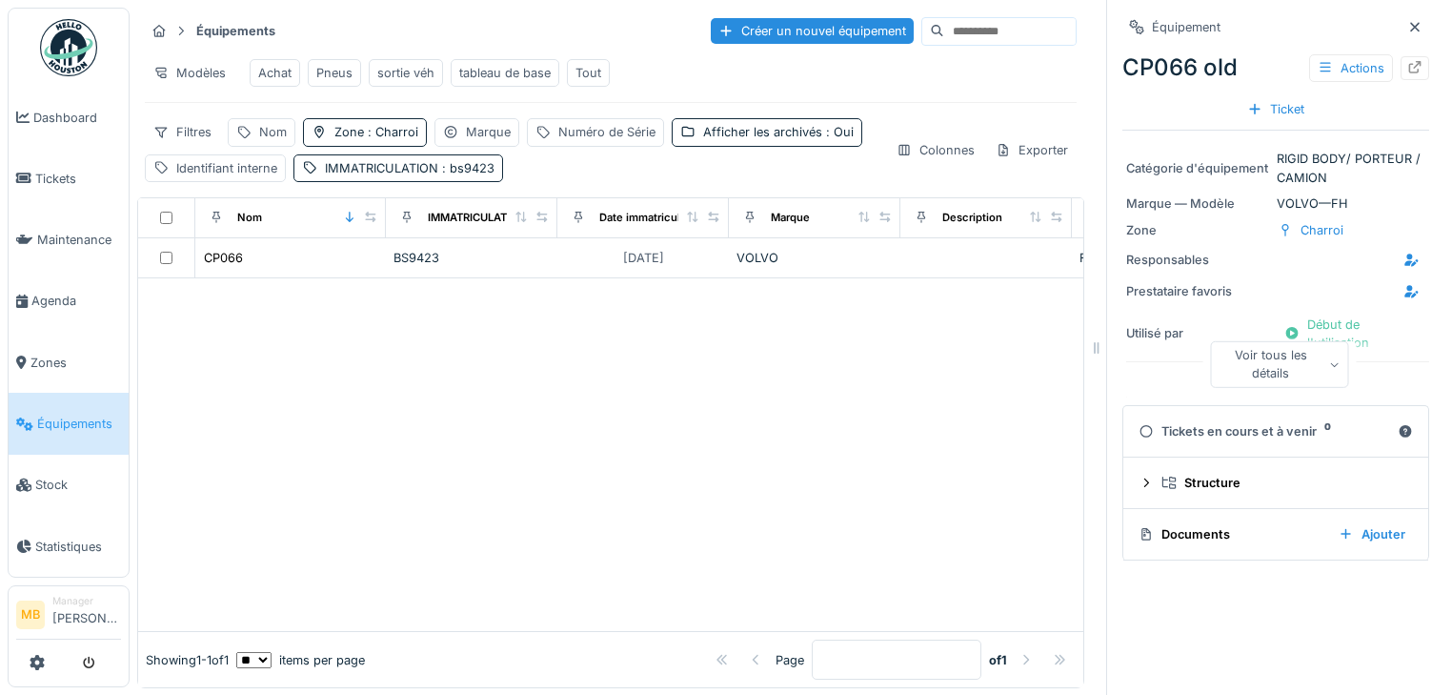
click at [215, 354] on div at bounding box center [610, 454] width 945 height 353
click at [490, 374] on div at bounding box center [610, 454] width 945 height 353
click at [646, 490] on div at bounding box center [610, 454] width 945 height 353
click at [479, 175] on span ": bs9423" at bounding box center [466, 168] width 56 height 14
click at [556, 272] on icon at bounding box center [559, 268] width 15 height 12
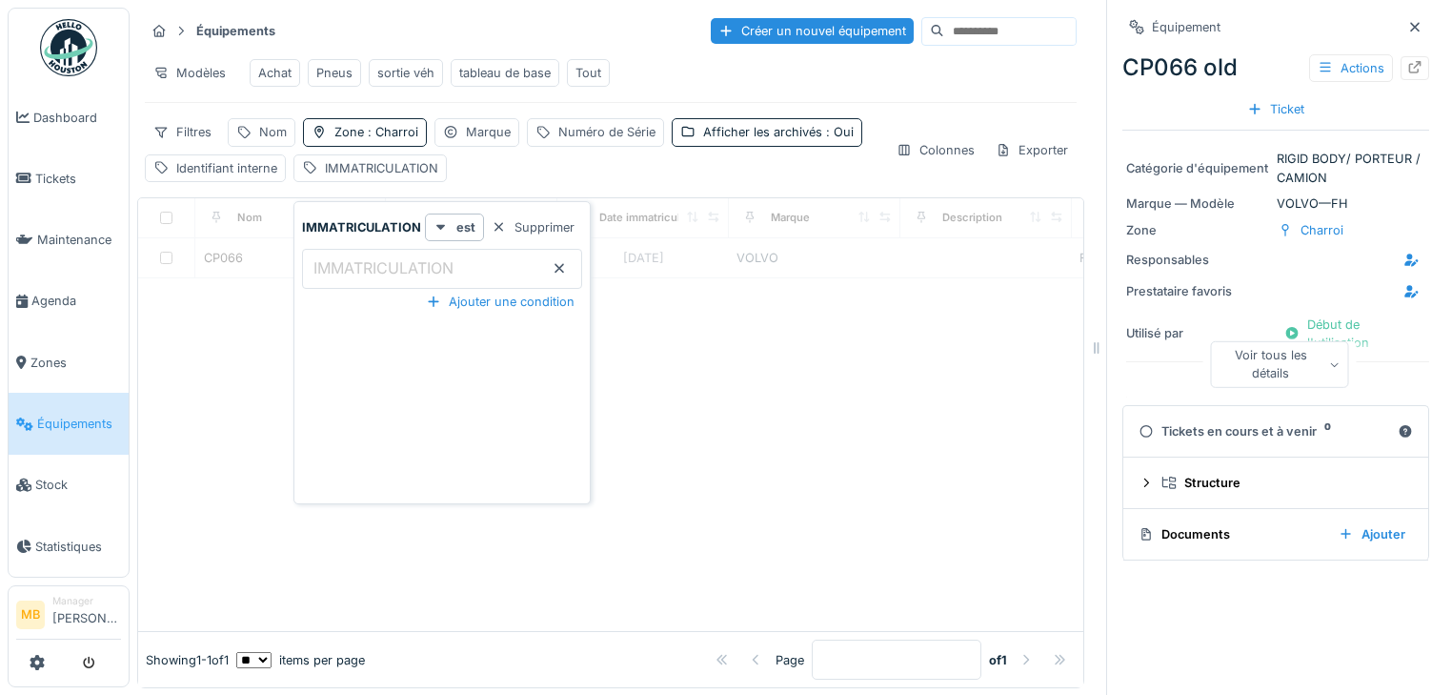
click at [555, 266] on icon at bounding box center [560, 269] width 10 height 10
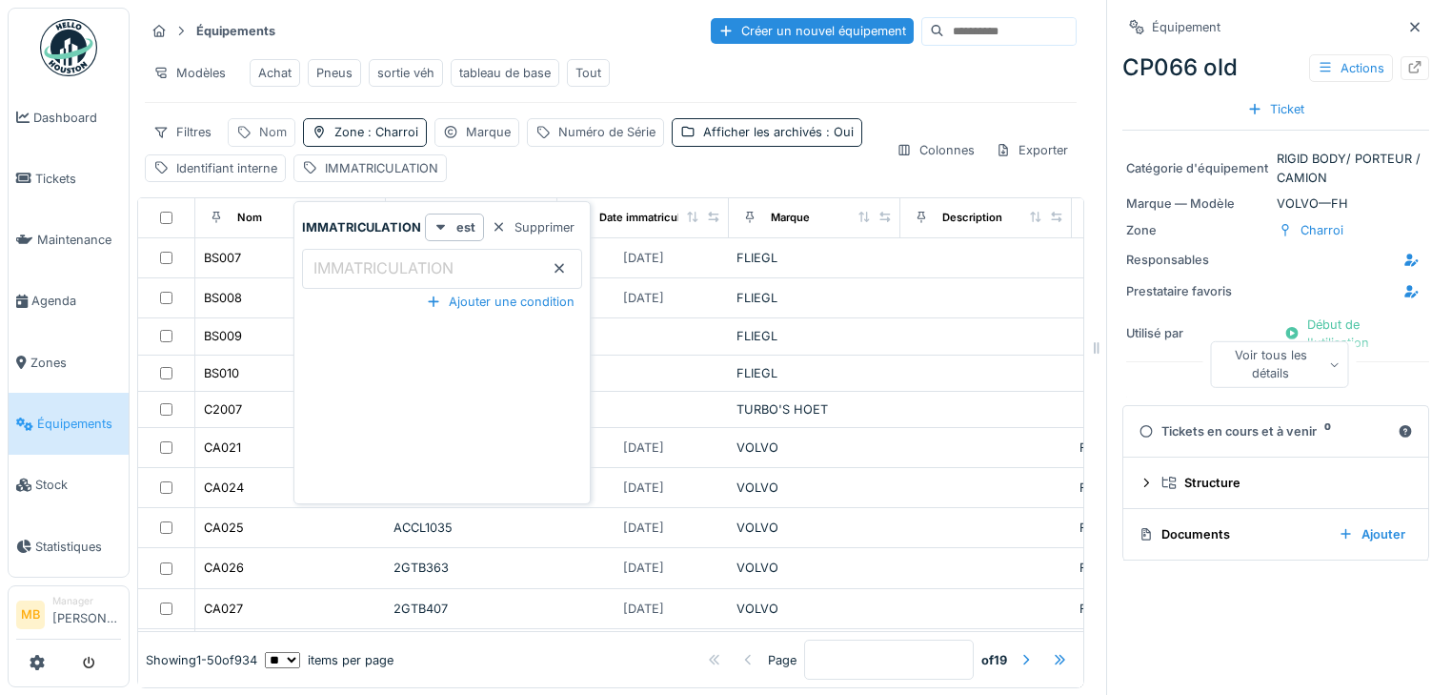
click at [273, 141] on div "Nom" at bounding box center [273, 132] width 28 height 18
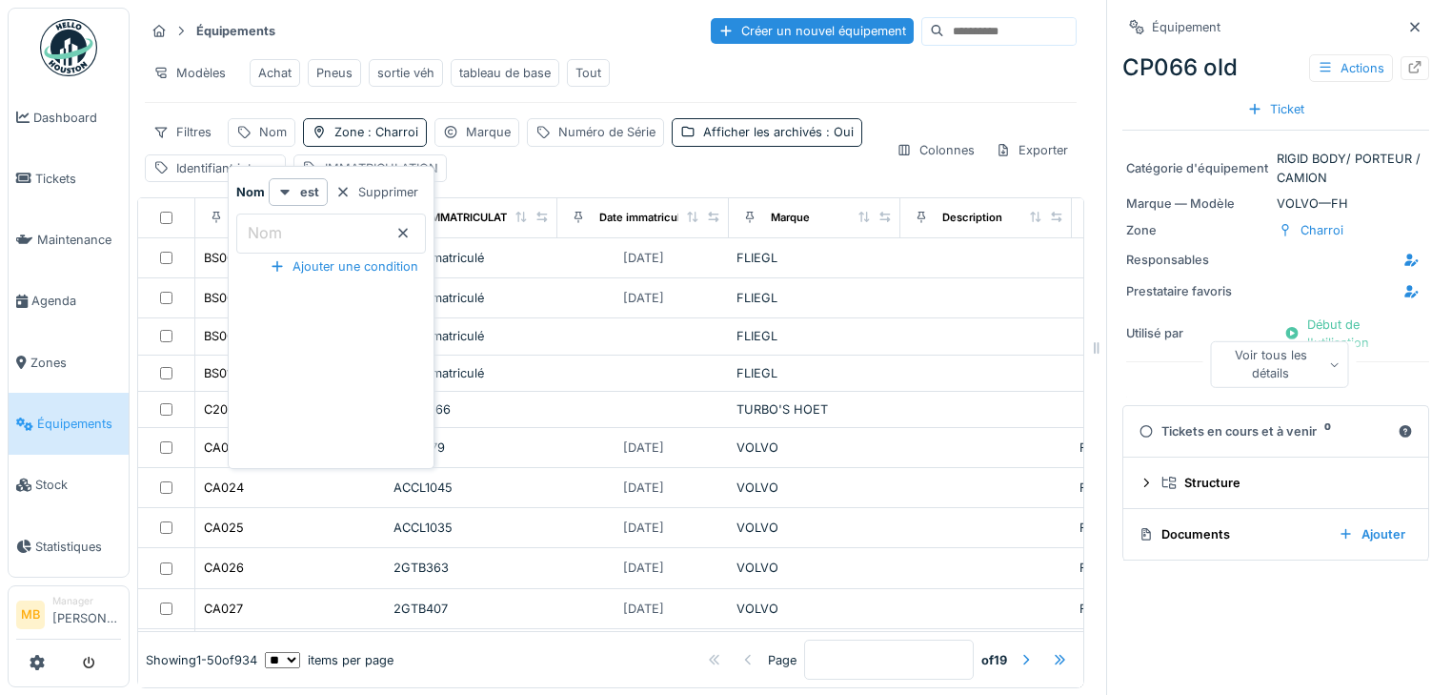
click at [278, 226] on label "Nom" at bounding box center [265, 232] width 42 height 23
click at [278, 226] on input "Nom" at bounding box center [331, 233] width 190 height 40
type input "*****"
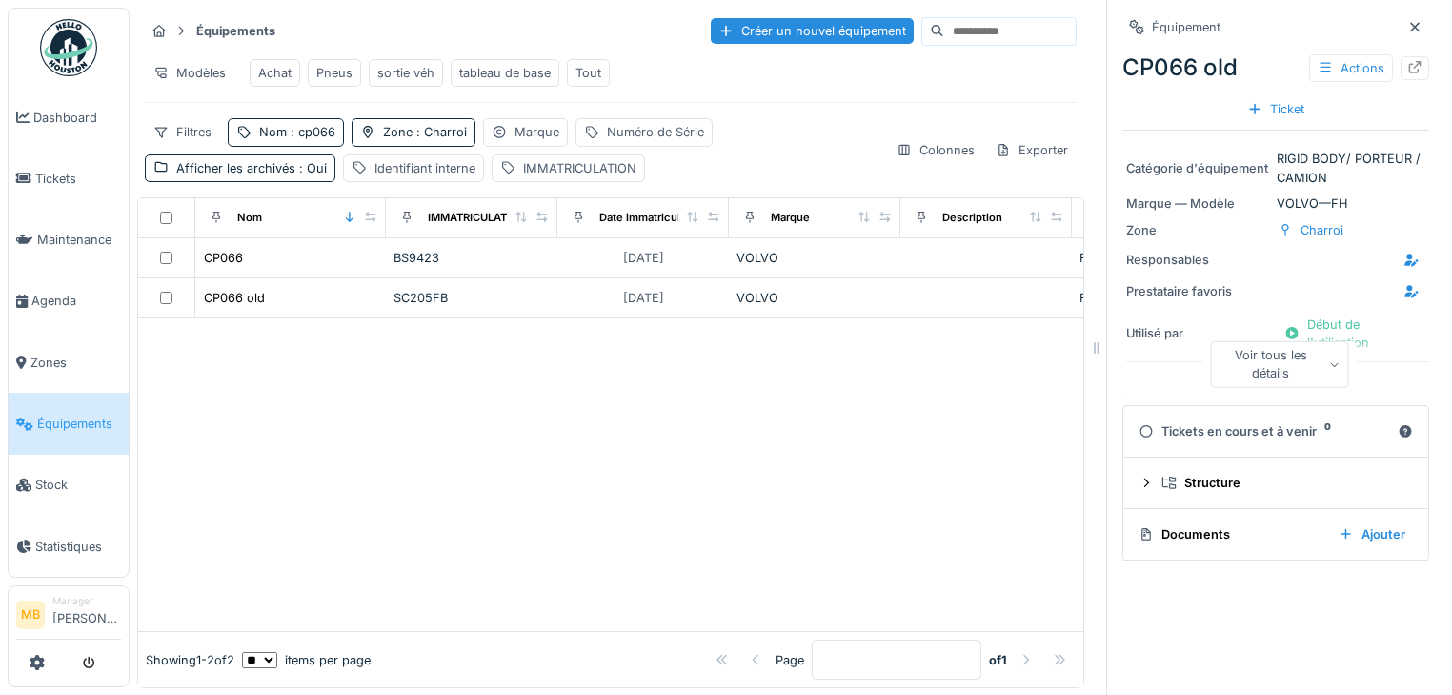
click at [754, 435] on div at bounding box center [610, 474] width 945 height 313
click at [320, 139] on span ": cp066" at bounding box center [311, 132] width 49 height 14
click at [309, 235] on input "*****" at bounding box center [331, 233] width 190 height 40
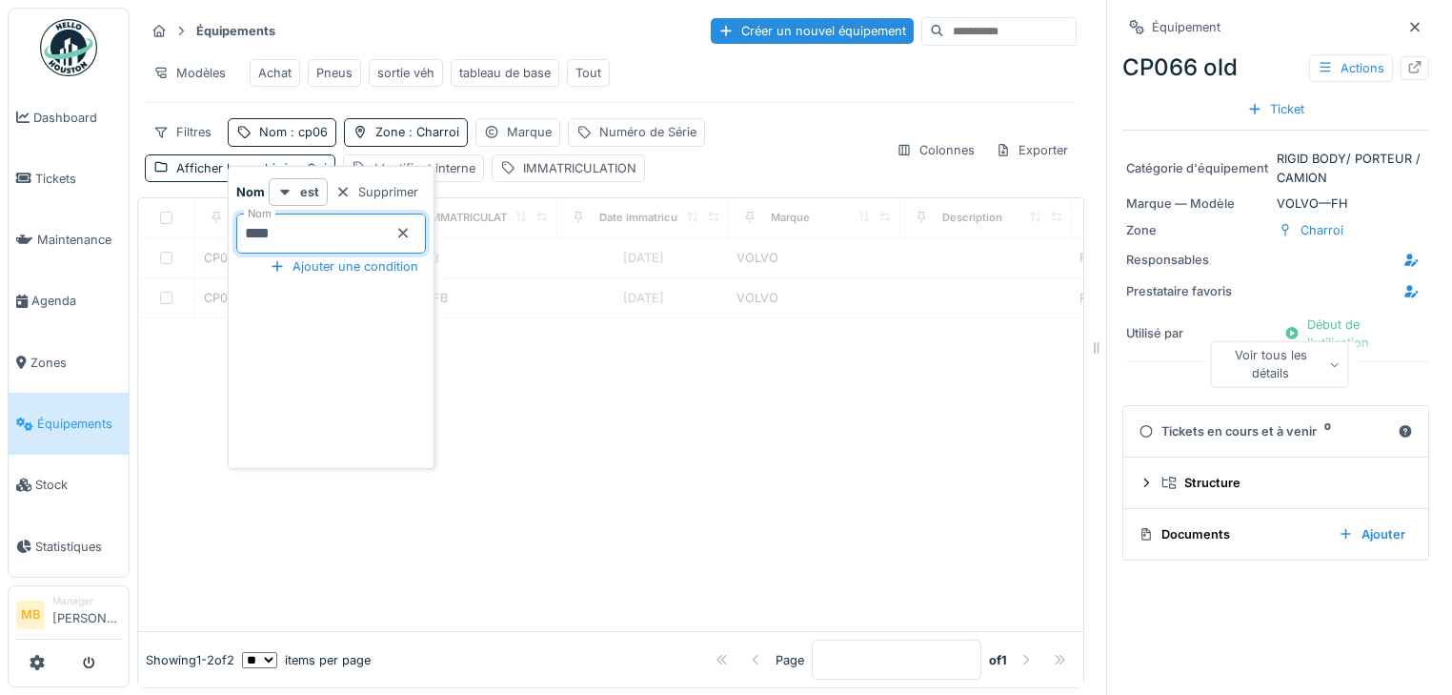
type input "****"
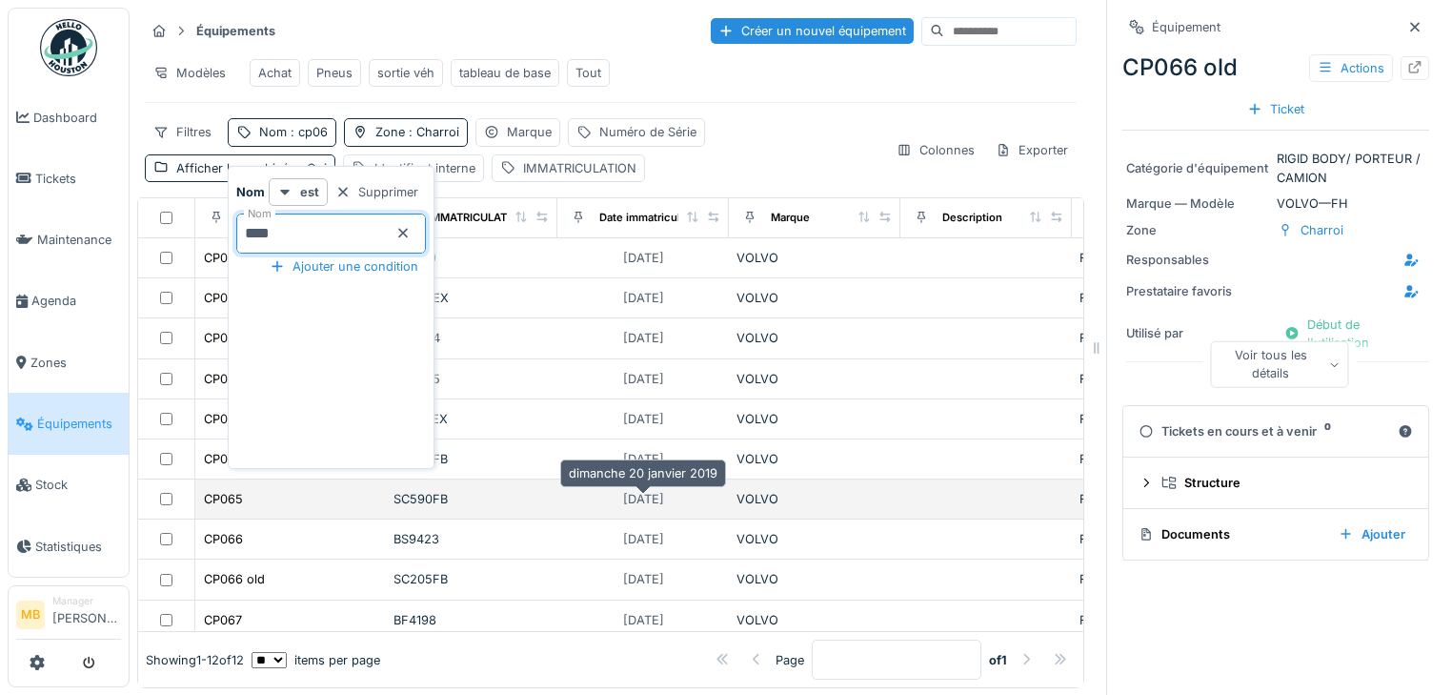
click at [629, 508] on div "[DATE]" at bounding box center [643, 499] width 41 height 18
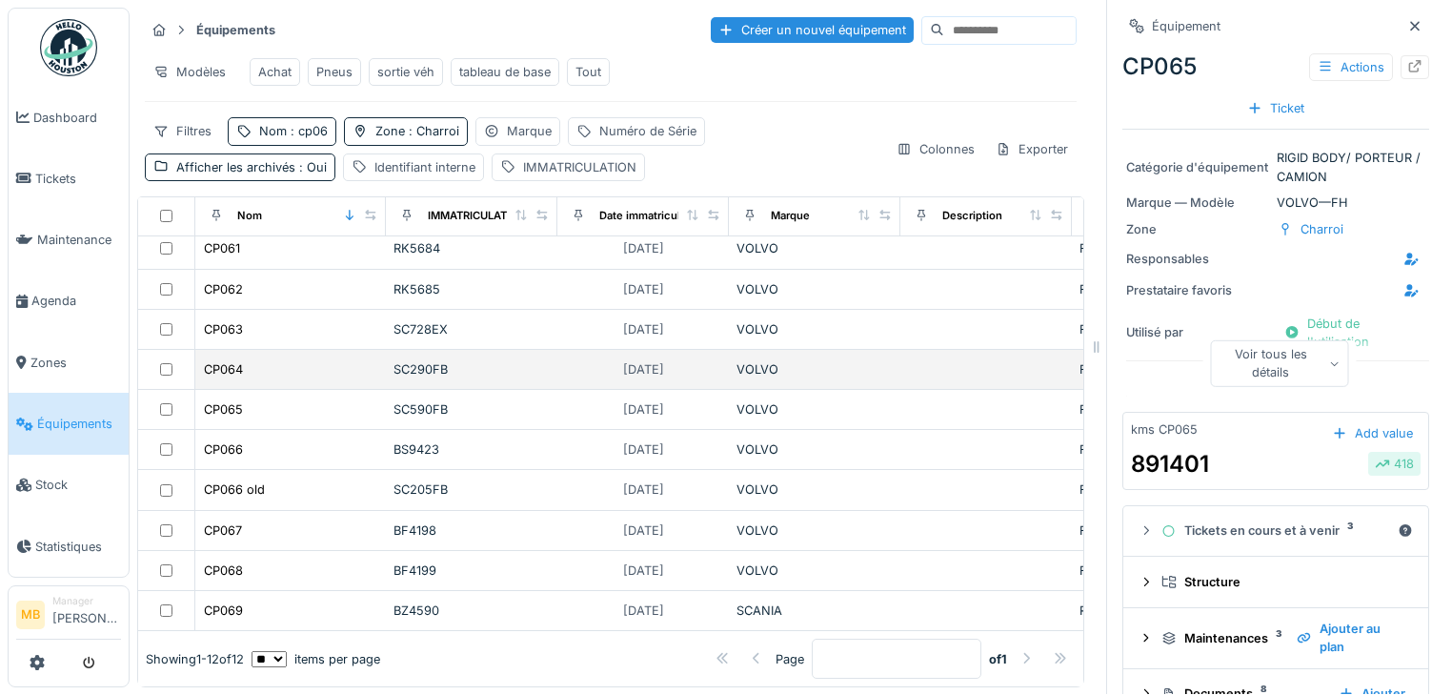
scroll to position [12, 0]
click at [1019, 650] on div at bounding box center [1026, 659] width 15 height 18
click at [989, 650] on strong "of 1" at bounding box center [998, 659] width 18 height 18
click at [1019, 650] on div at bounding box center [1026, 659] width 15 height 18
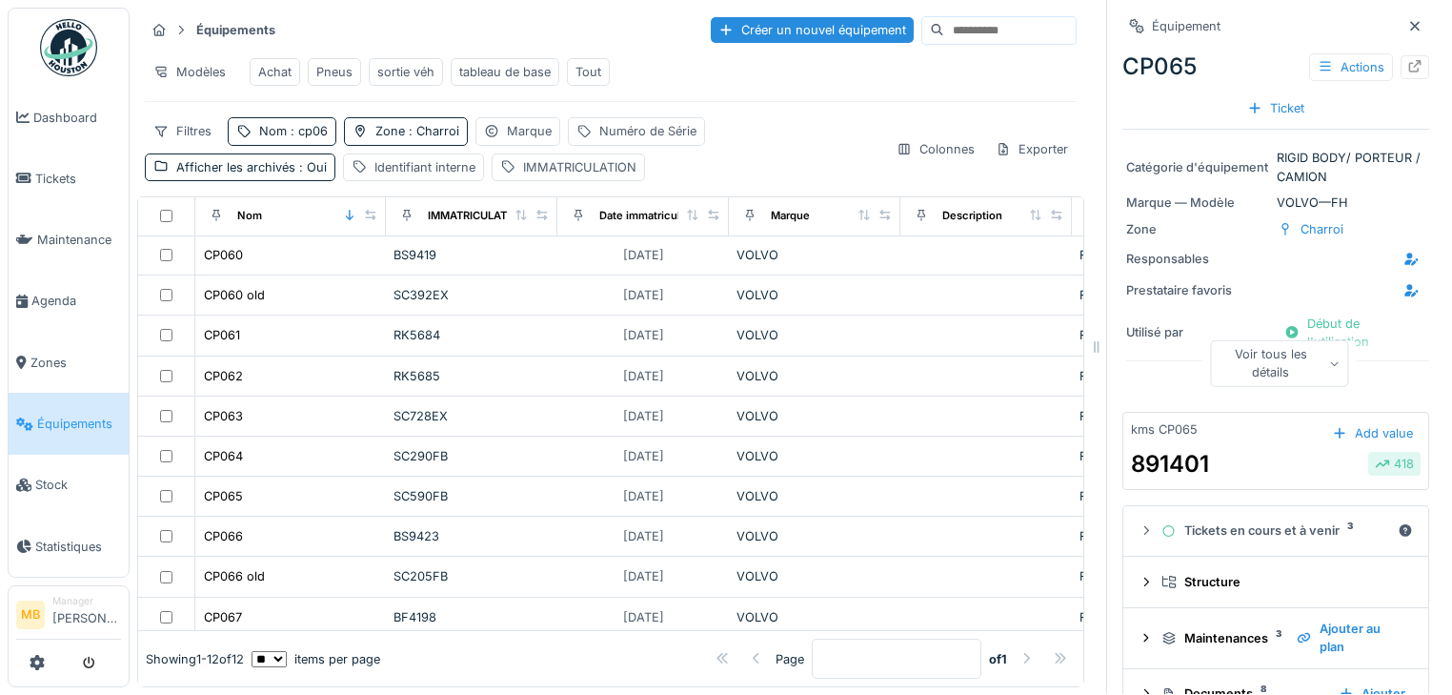
scroll to position [0, 0]
click at [328, 137] on div "Nom : cp06" at bounding box center [282, 131] width 109 height 28
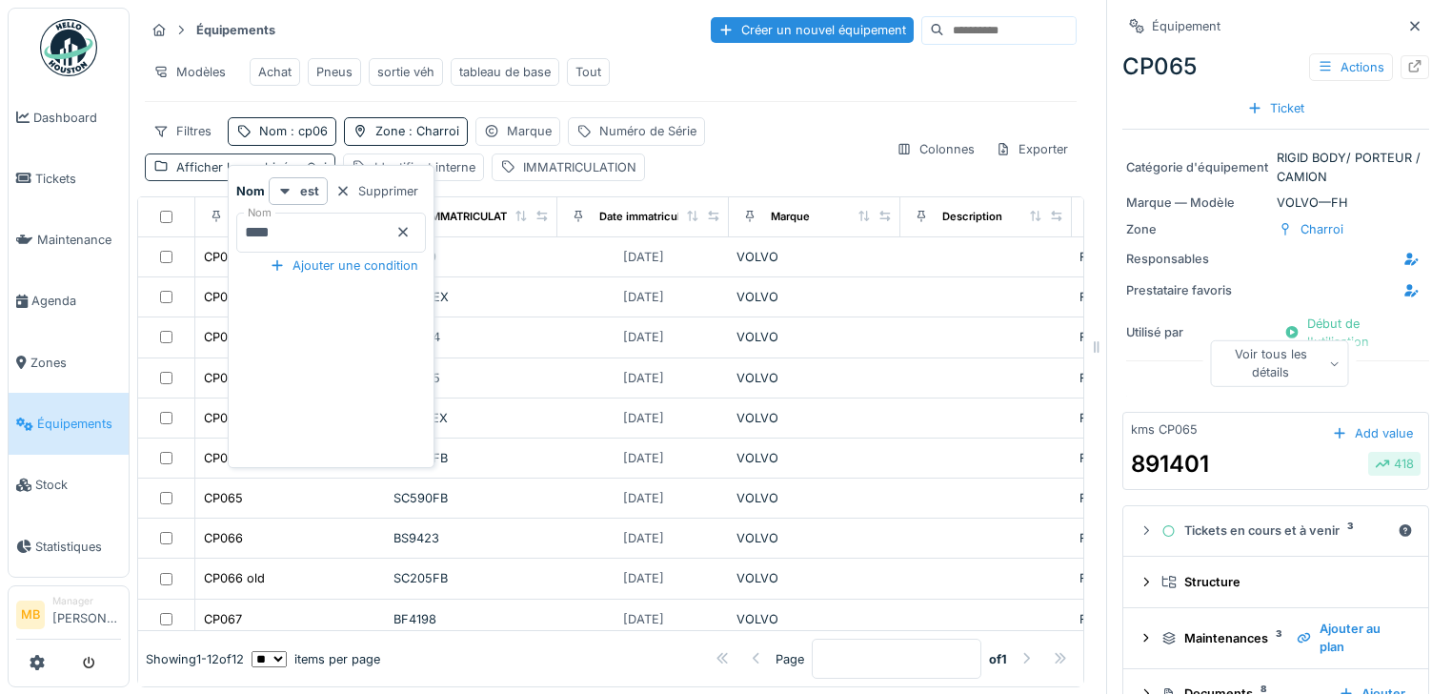
drag, startPoint x: 327, startPoint y: 133, endPoint x: 297, endPoint y: 164, distance: 42.5
click at [325, 134] on div "Nom : cp06" at bounding box center [282, 131] width 109 height 28
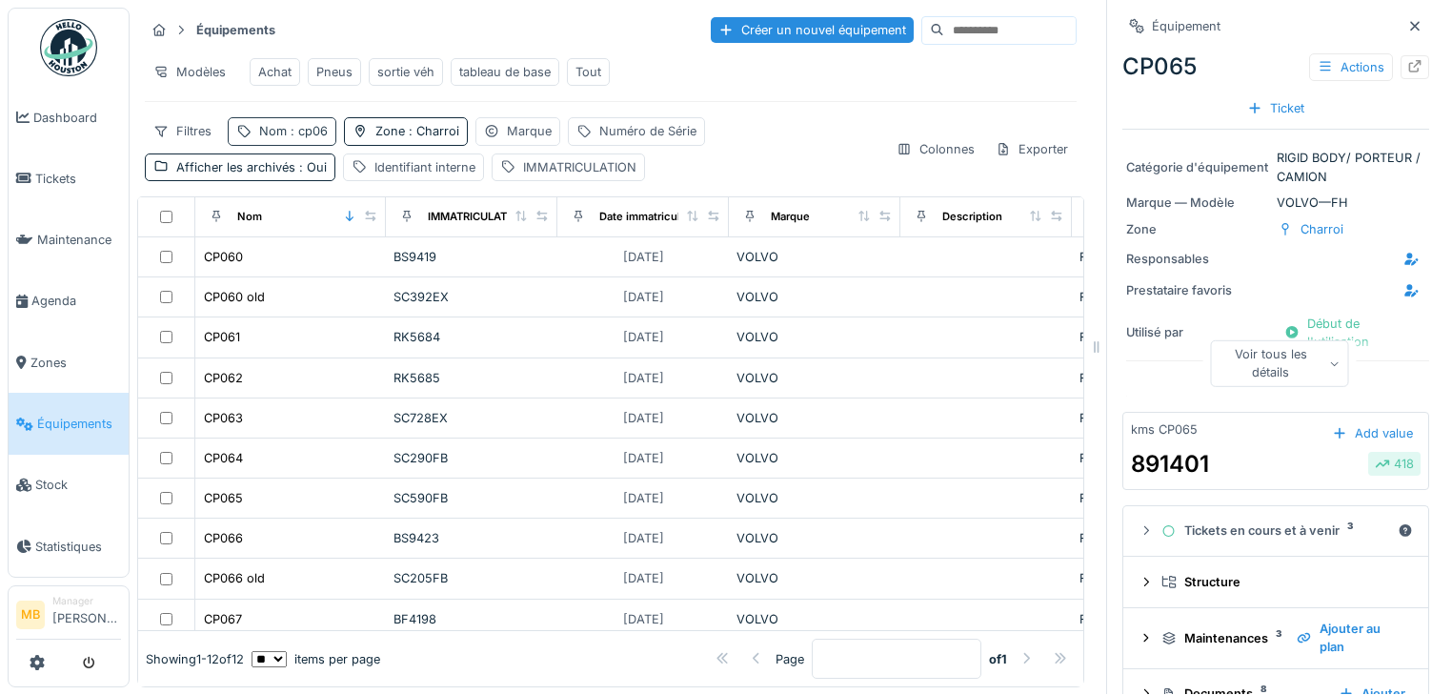
click at [316, 129] on span ": cp06" at bounding box center [307, 131] width 41 height 14
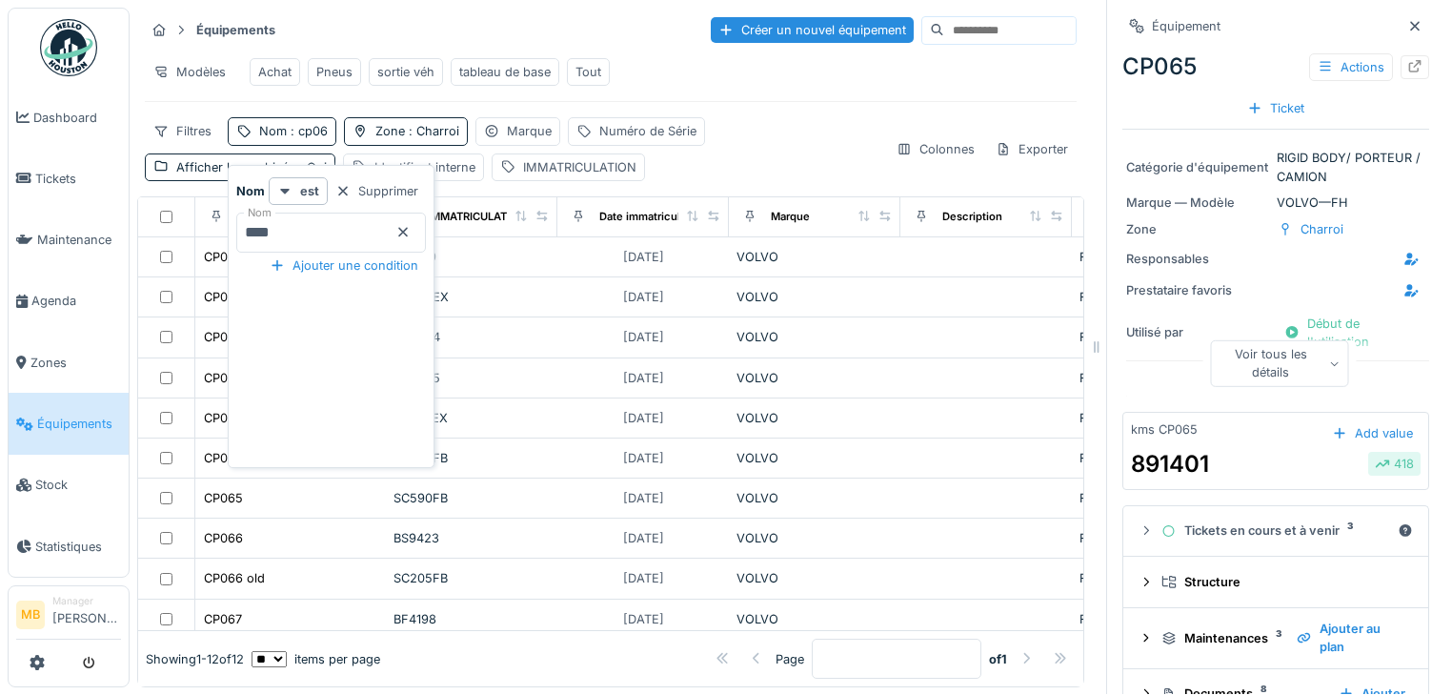
click at [309, 227] on input "****" at bounding box center [331, 232] width 190 height 40
type input "*"
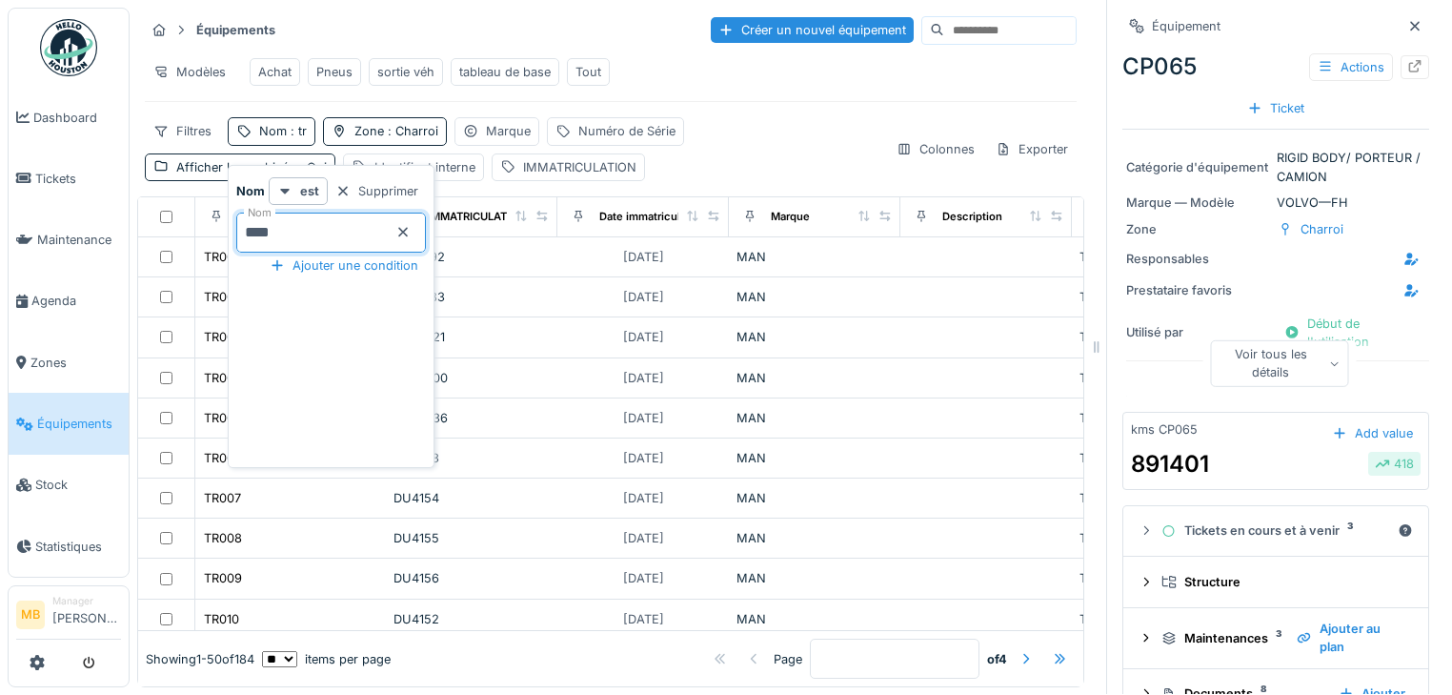
type input "****"
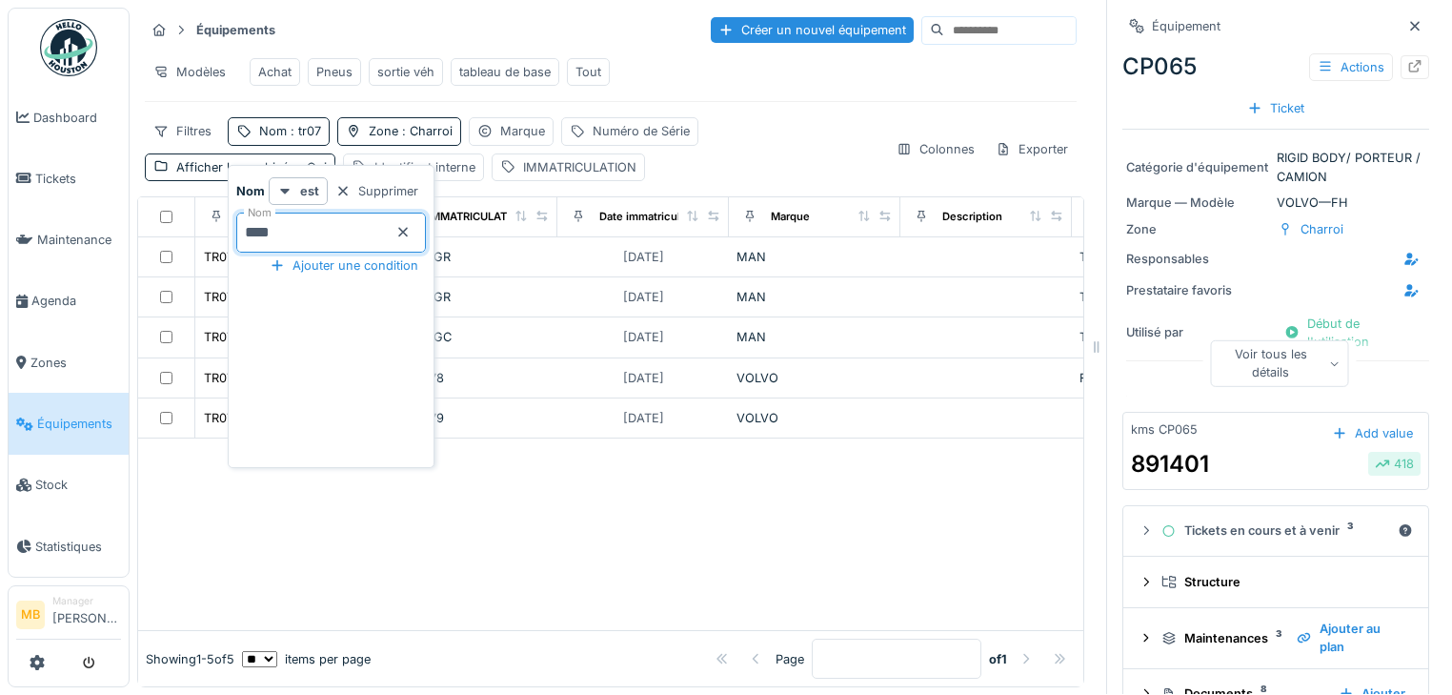
click at [813, 470] on div at bounding box center [610, 534] width 945 height 192
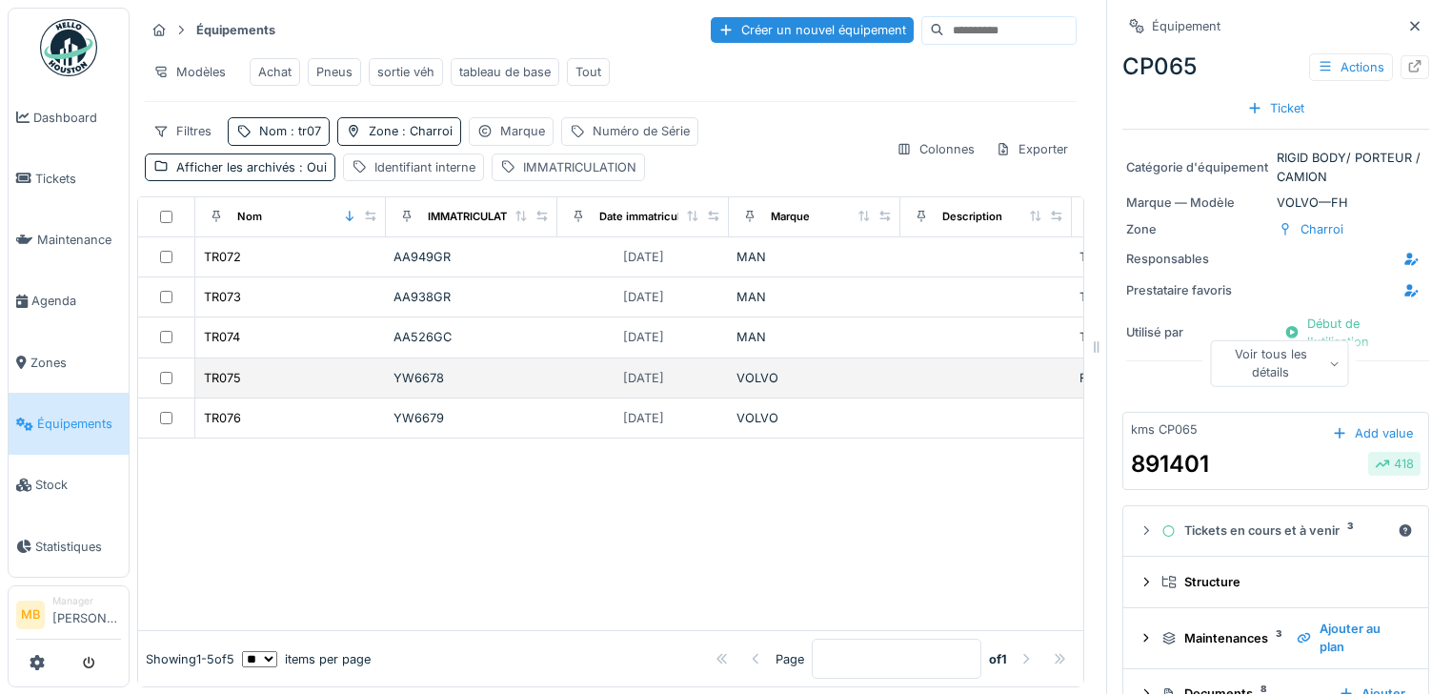
click at [560, 374] on td "[DATE]" at bounding box center [643, 378] width 172 height 40
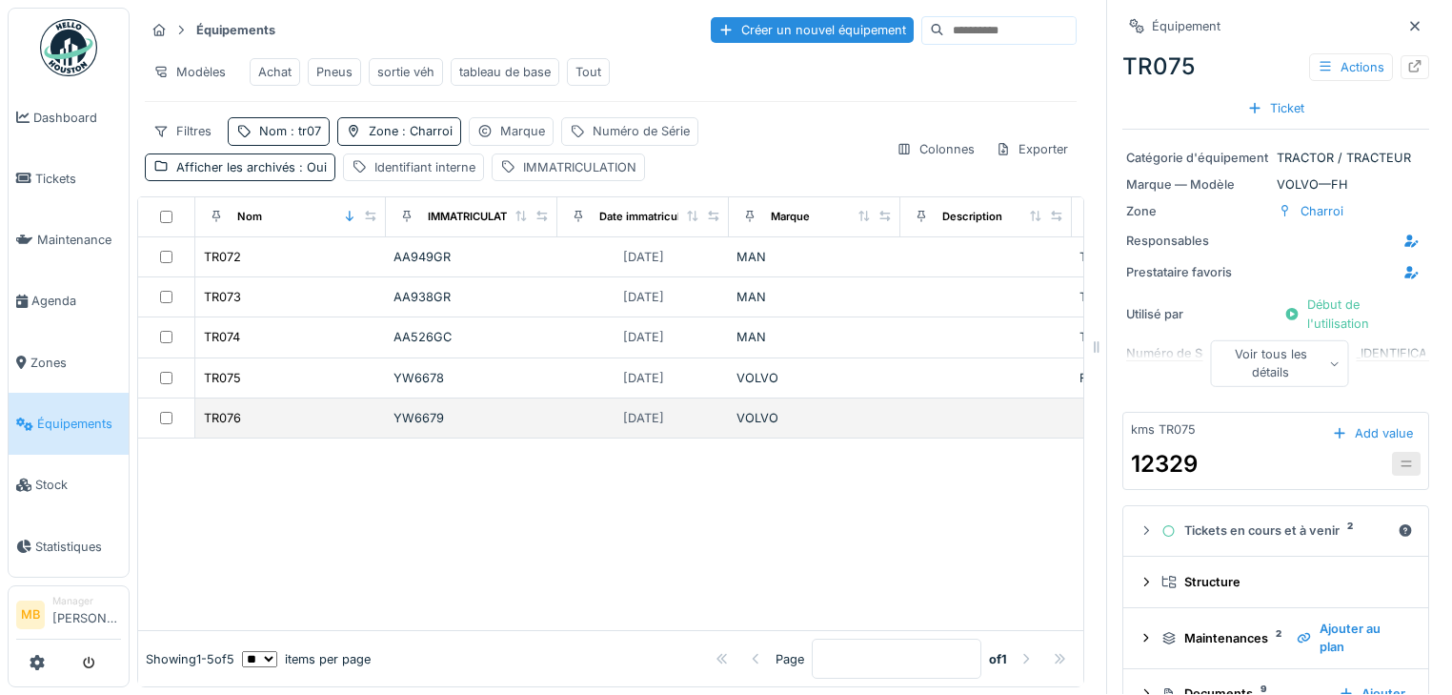
click at [269, 416] on div "TR076" at bounding box center [290, 418] width 175 height 20
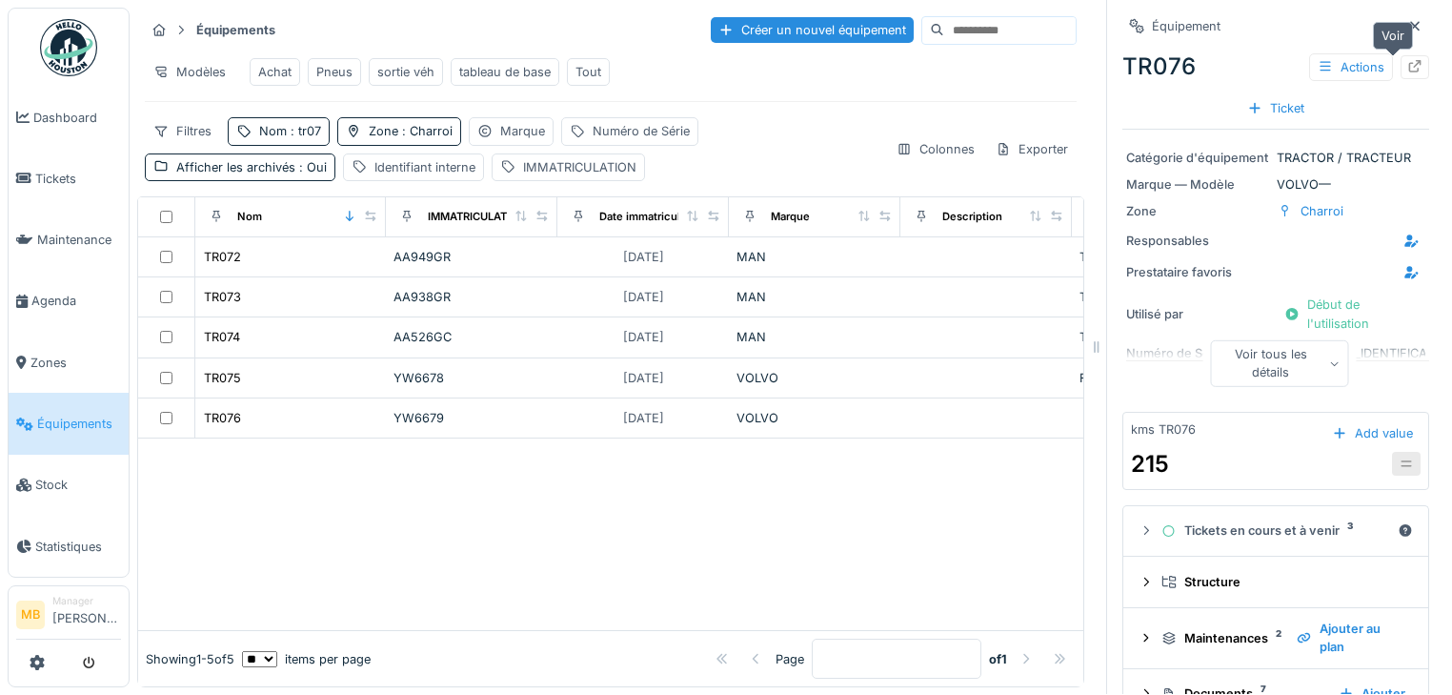
click at [1407, 60] on icon at bounding box center [1414, 66] width 15 height 12
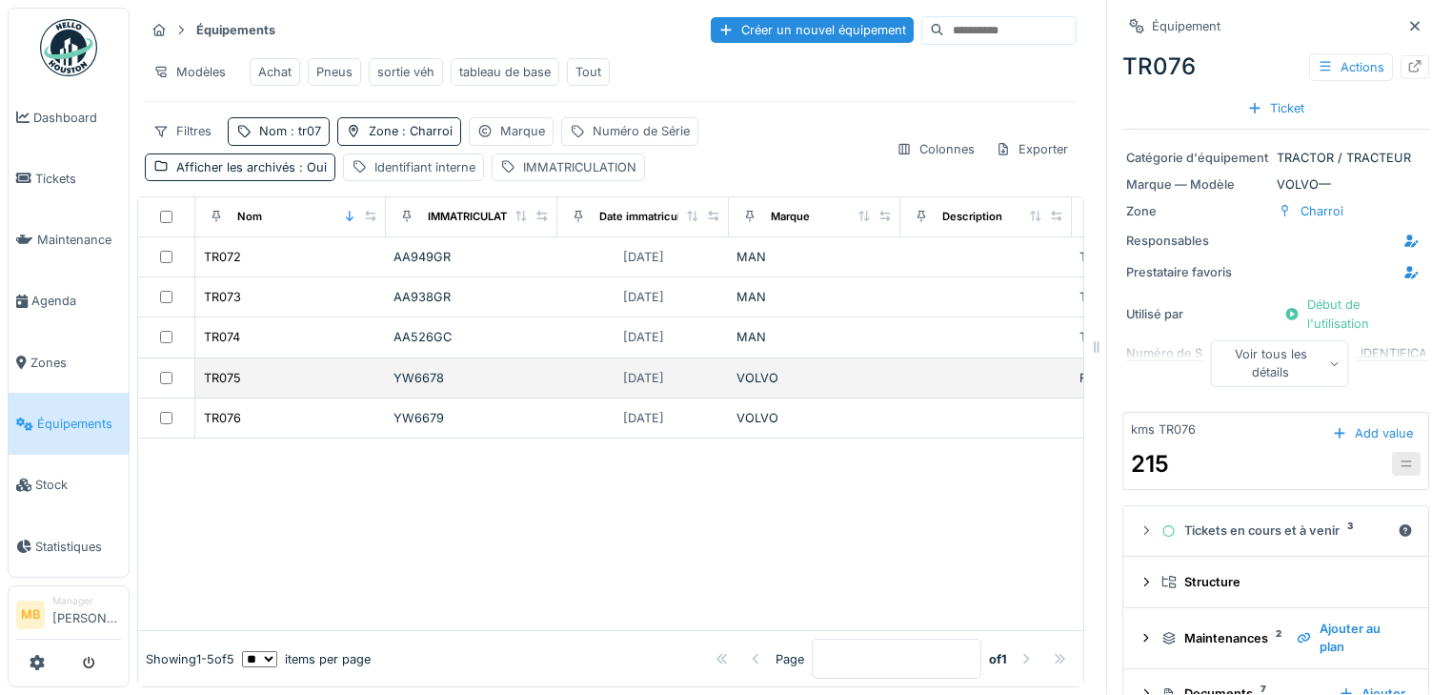
click at [354, 368] on div "TR075" at bounding box center [290, 378] width 175 height 20
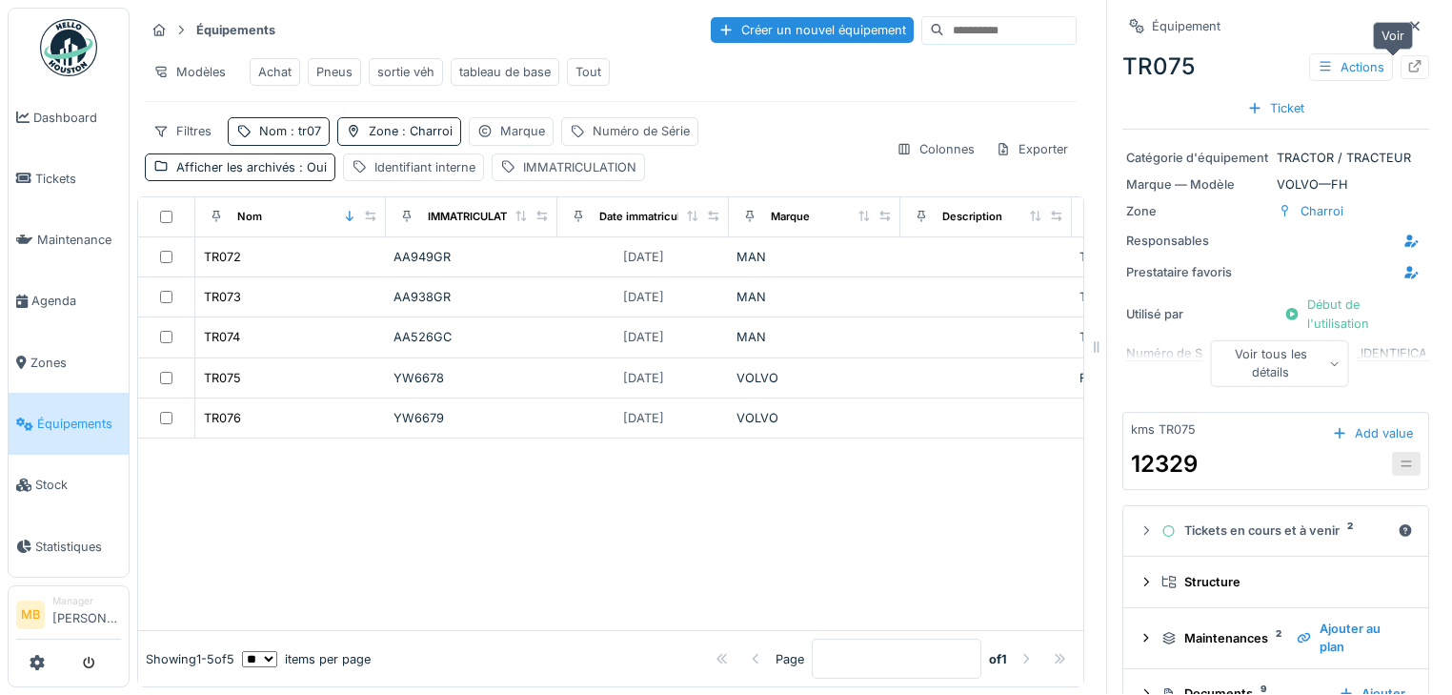
click at [1407, 60] on icon at bounding box center [1414, 66] width 15 height 12
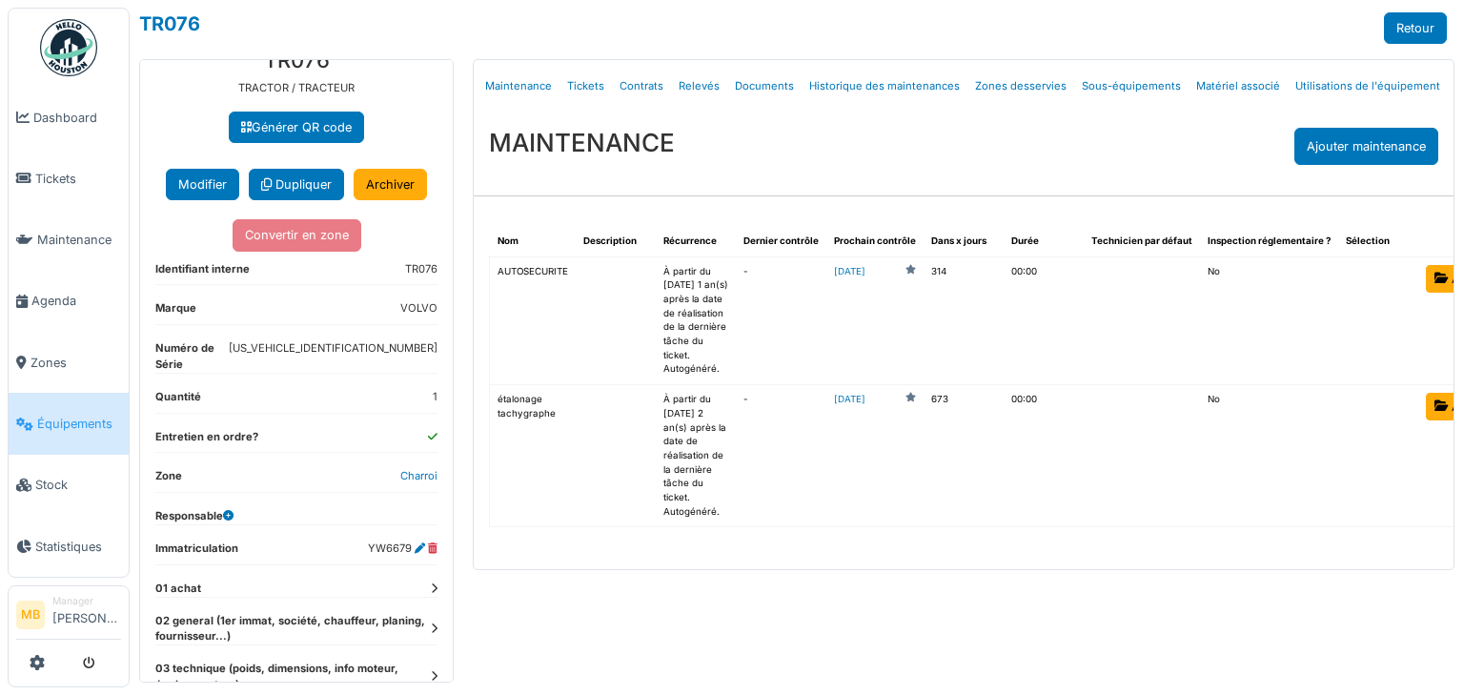
scroll to position [190, 0]
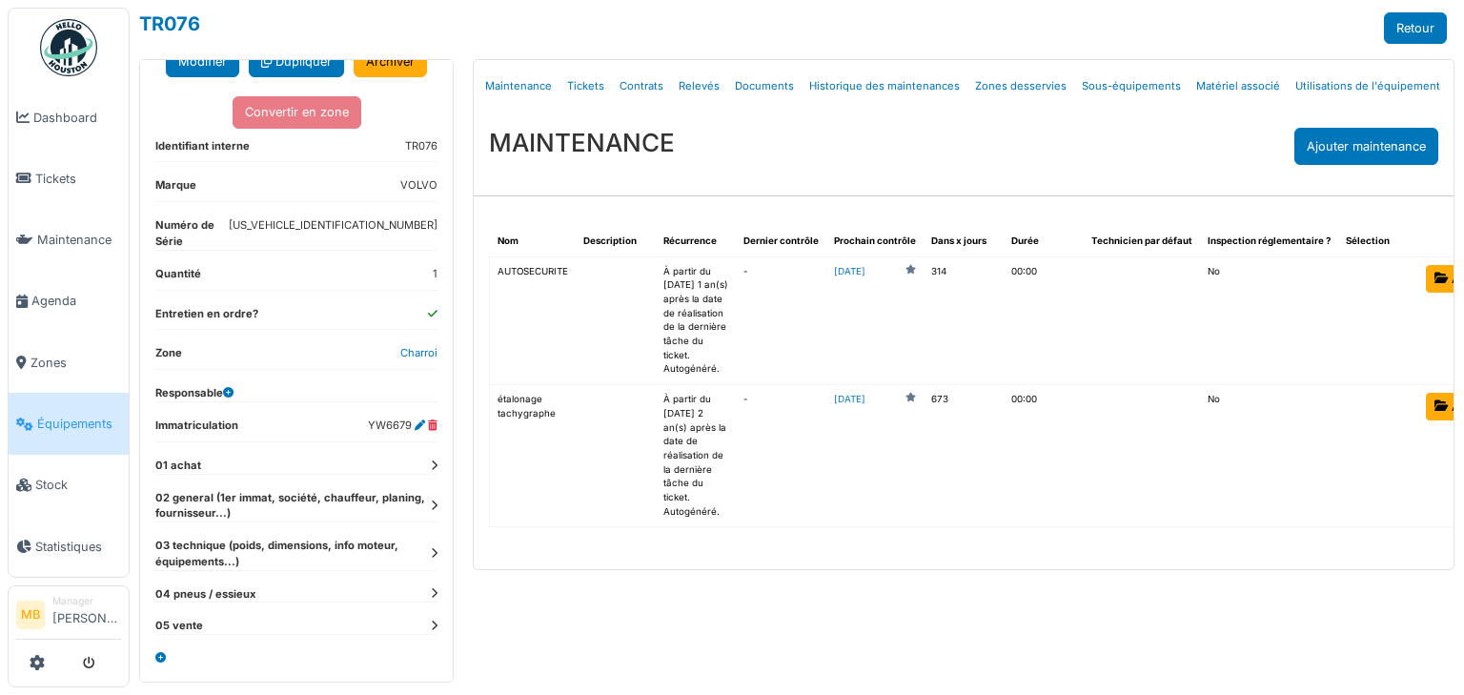
click at [431, 467] on icon at bounding box center [434, 465] width 7 height 10
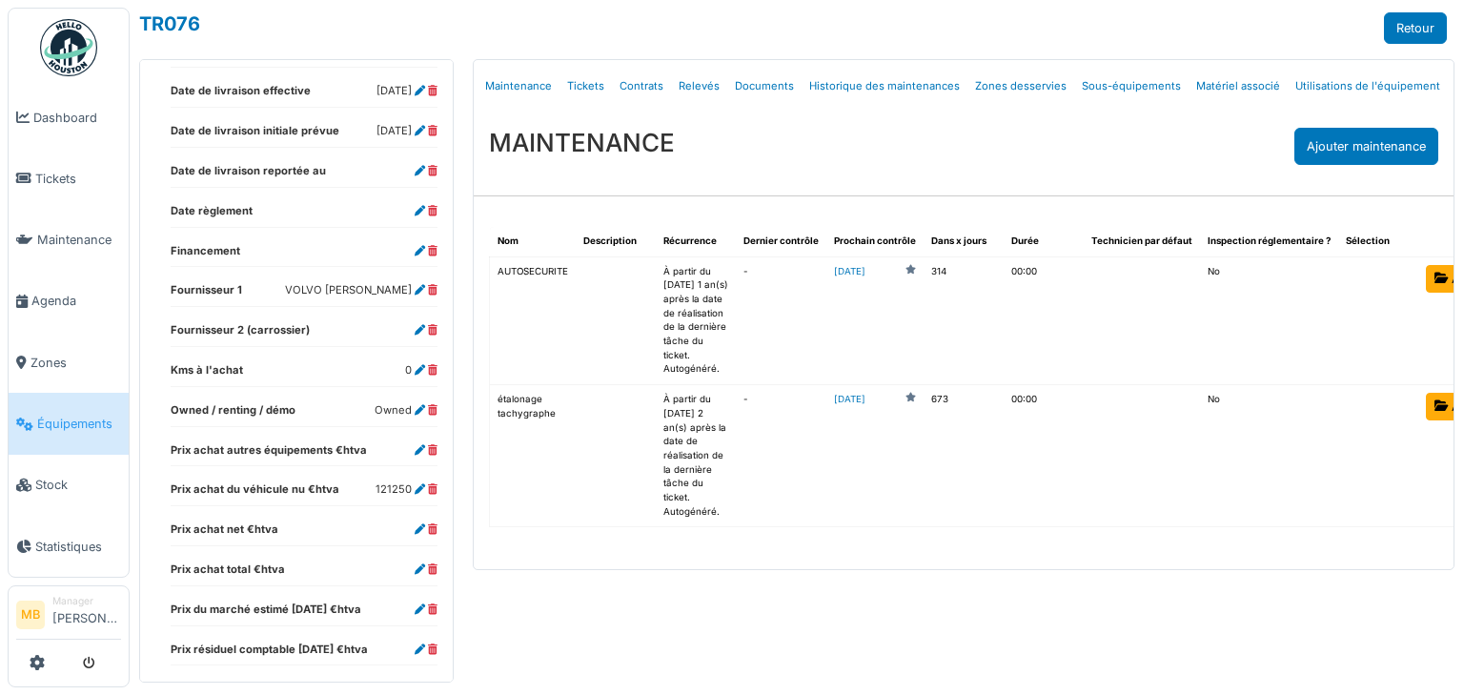
scroll to position [952, 0]
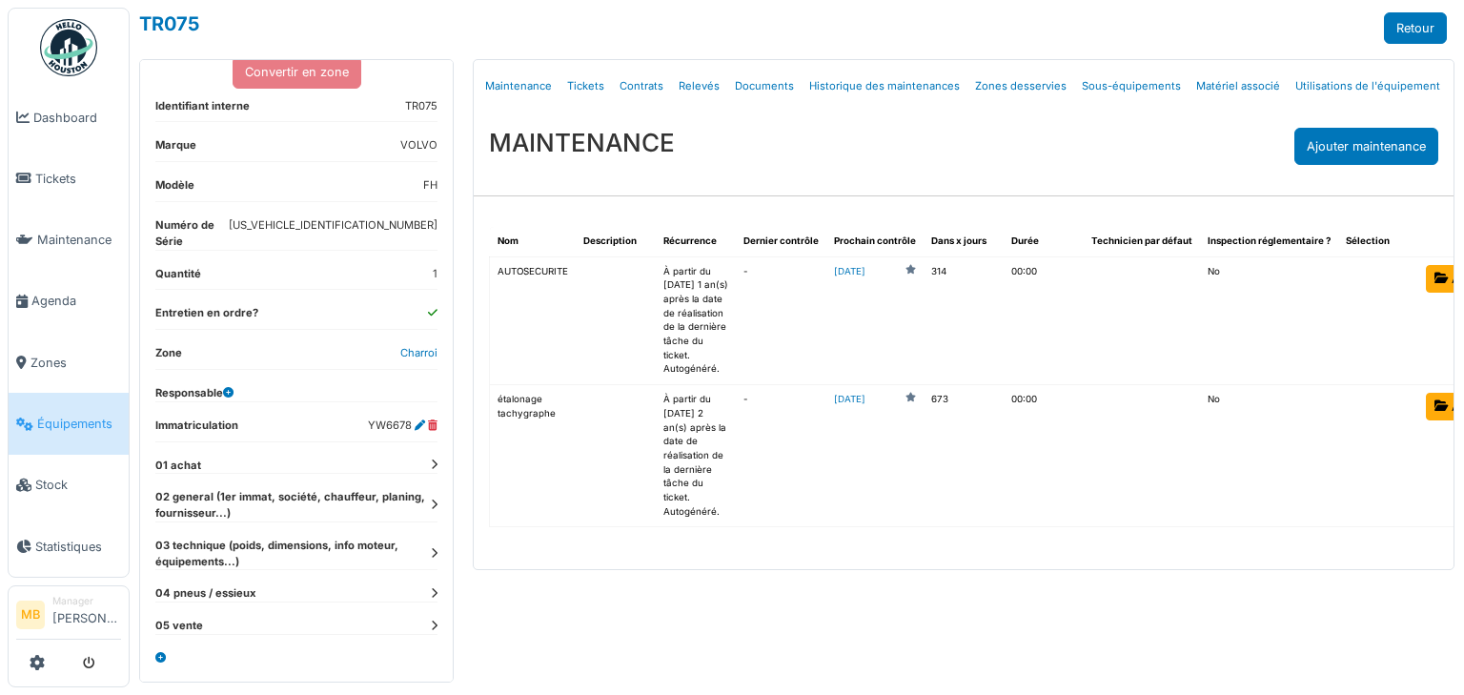
scroll to position [229, 0]
click at [431, 465] on icon at bounding box center [434, 464] width 7 height 10
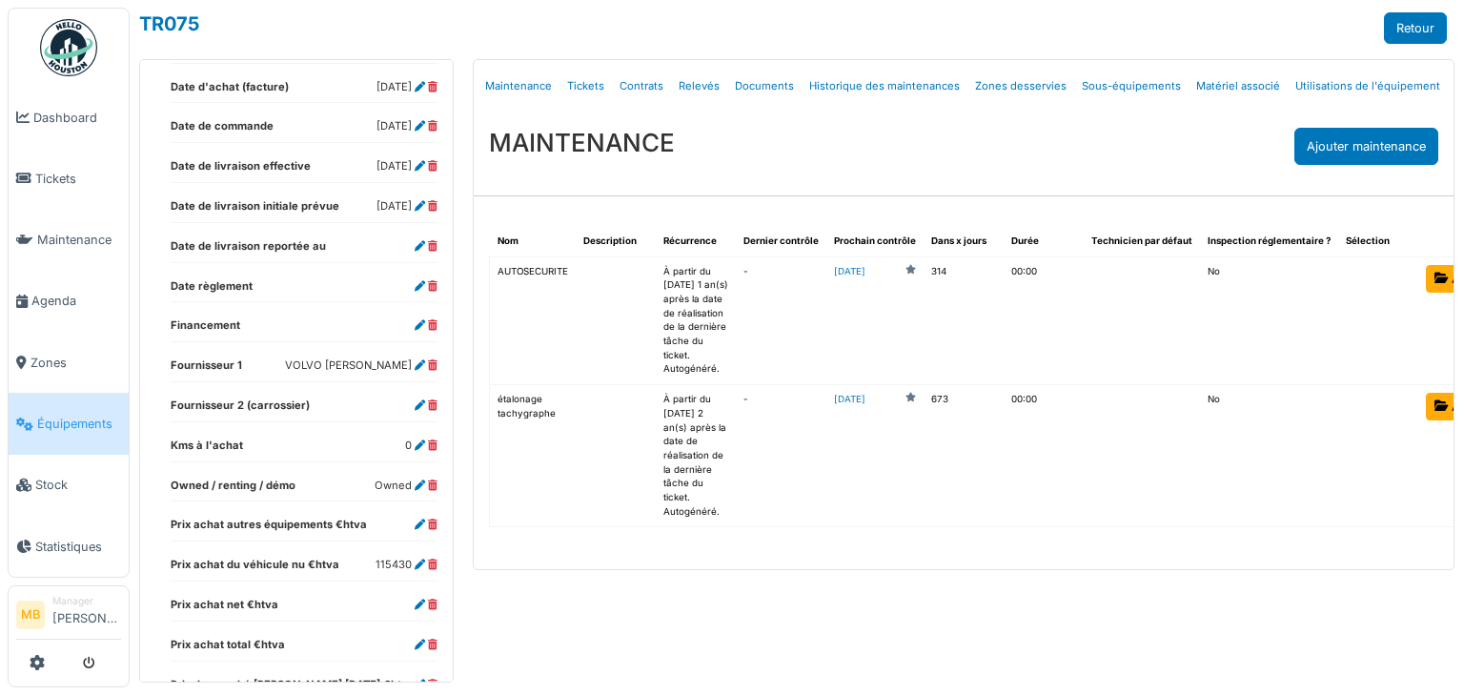
scroll to position [915, 0]
